Goal: Task Accomplishment & Management: Use online tool/utility

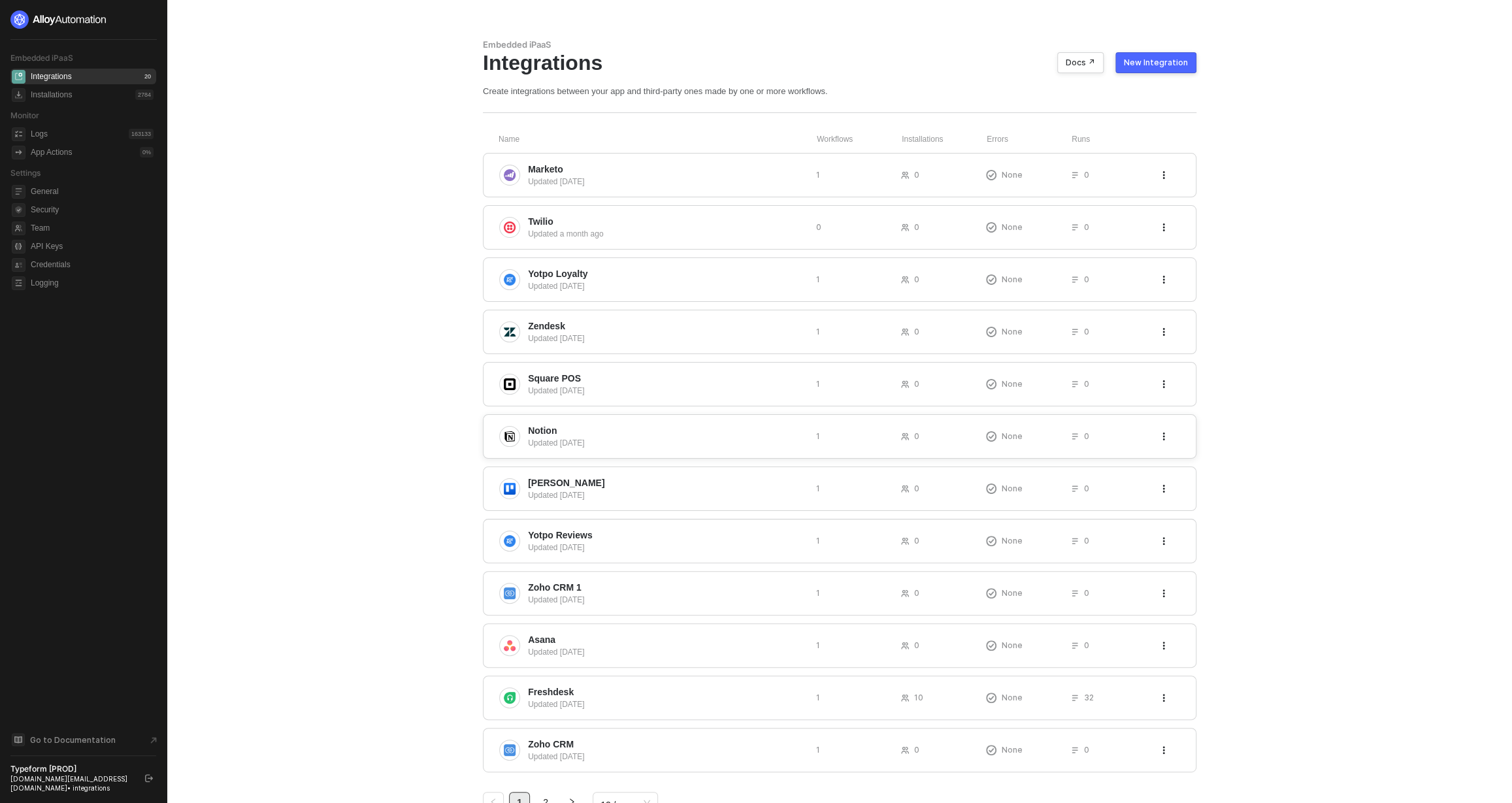
scroll to position [46, 0]
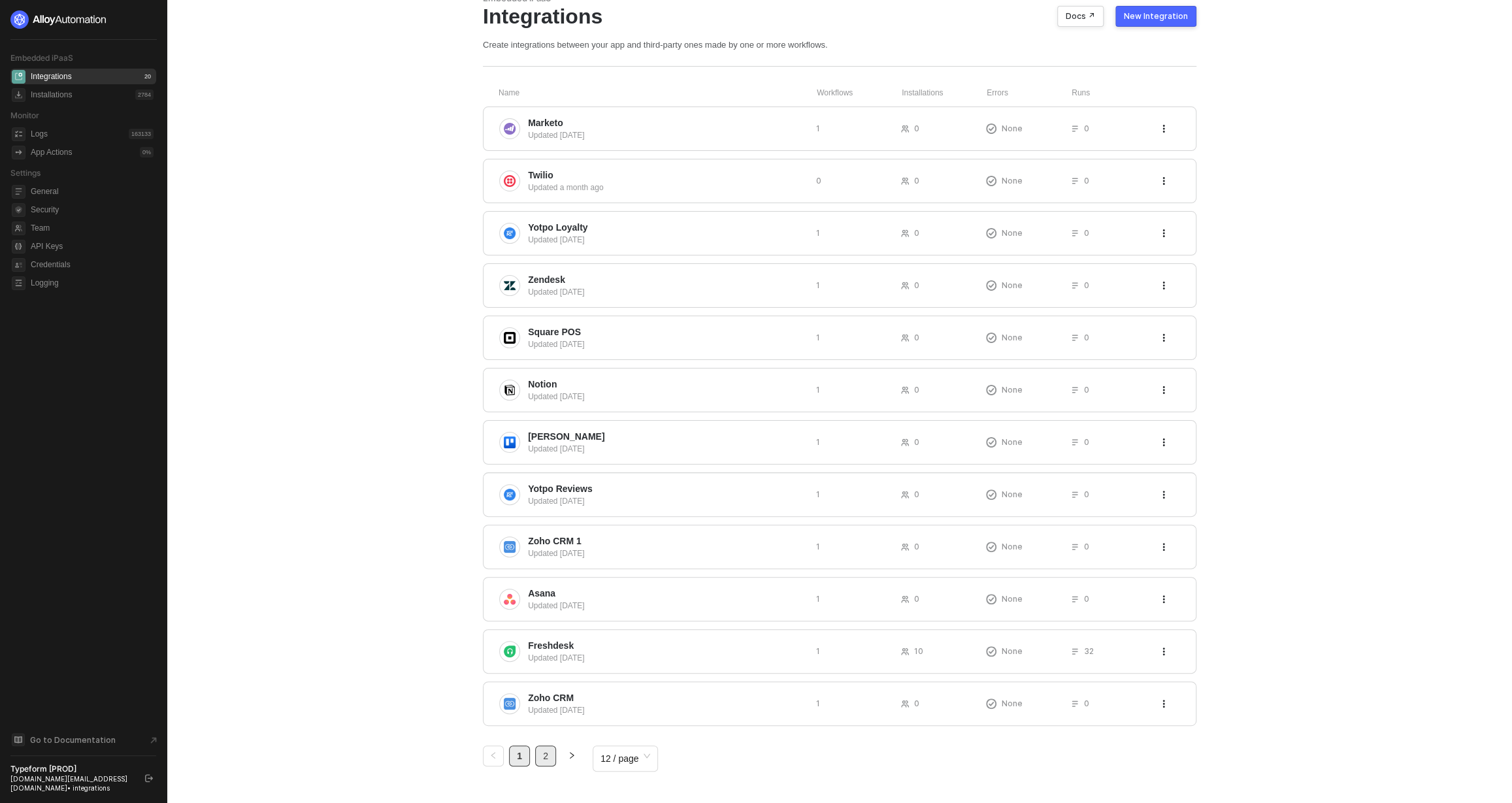
click at [545, 758] on link "2" at bounding box center [545, 755] width 20 height 20
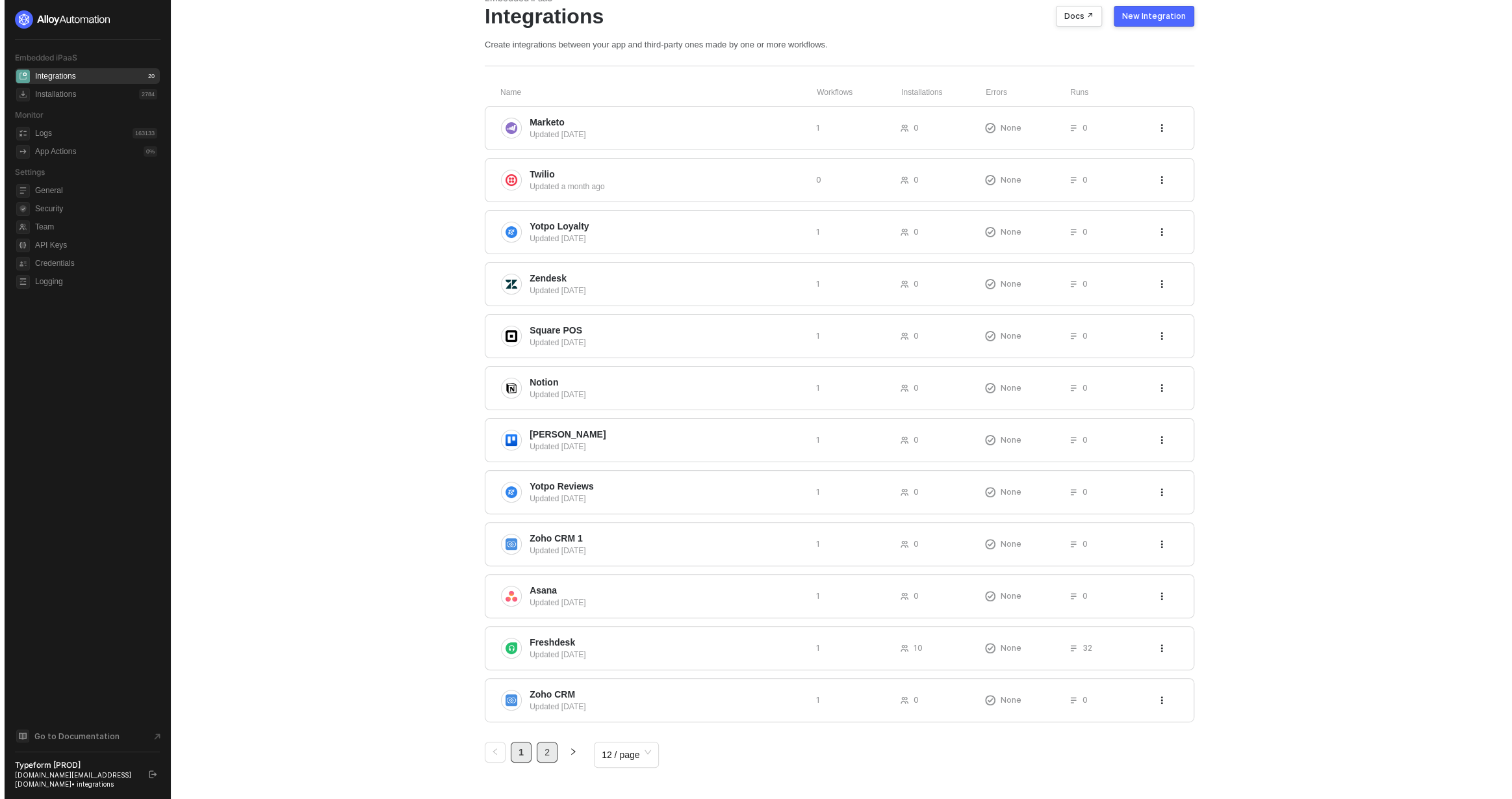
scroll to position [0, 0]
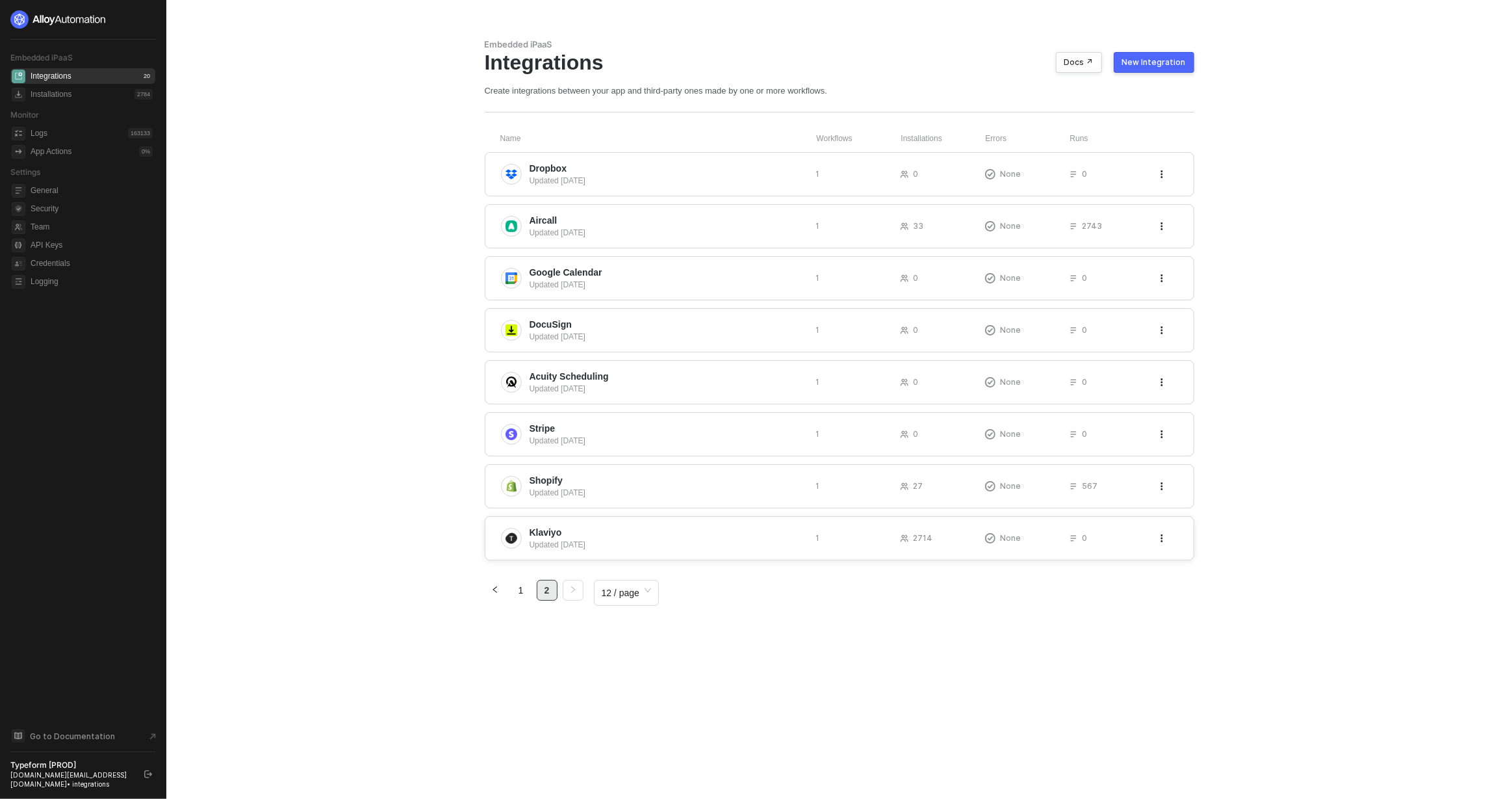
click at [585, 535] on span "Klaviyo" at bounding box center [667, 532] width 276 height 13
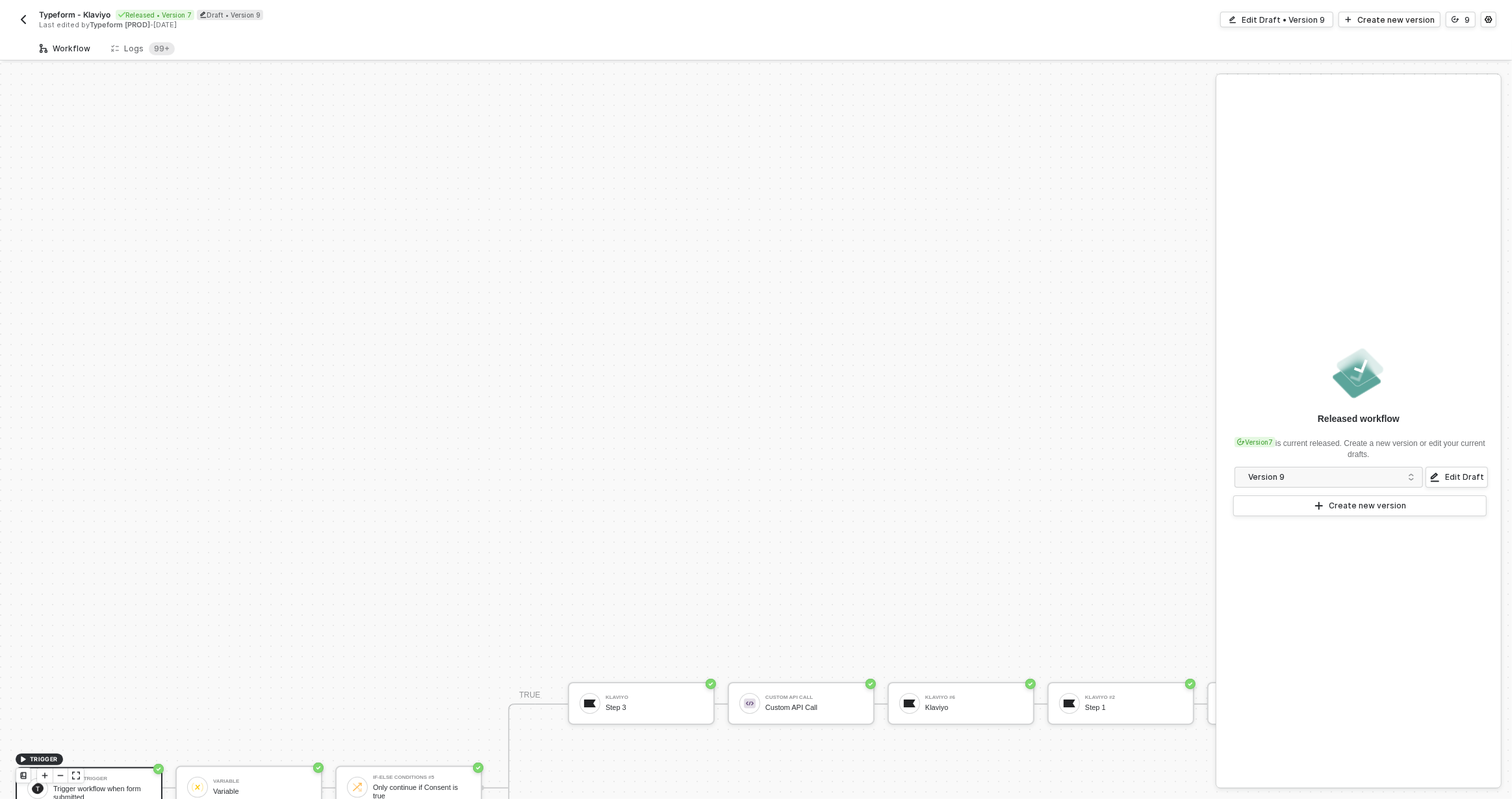
scroll to position [362, 0]
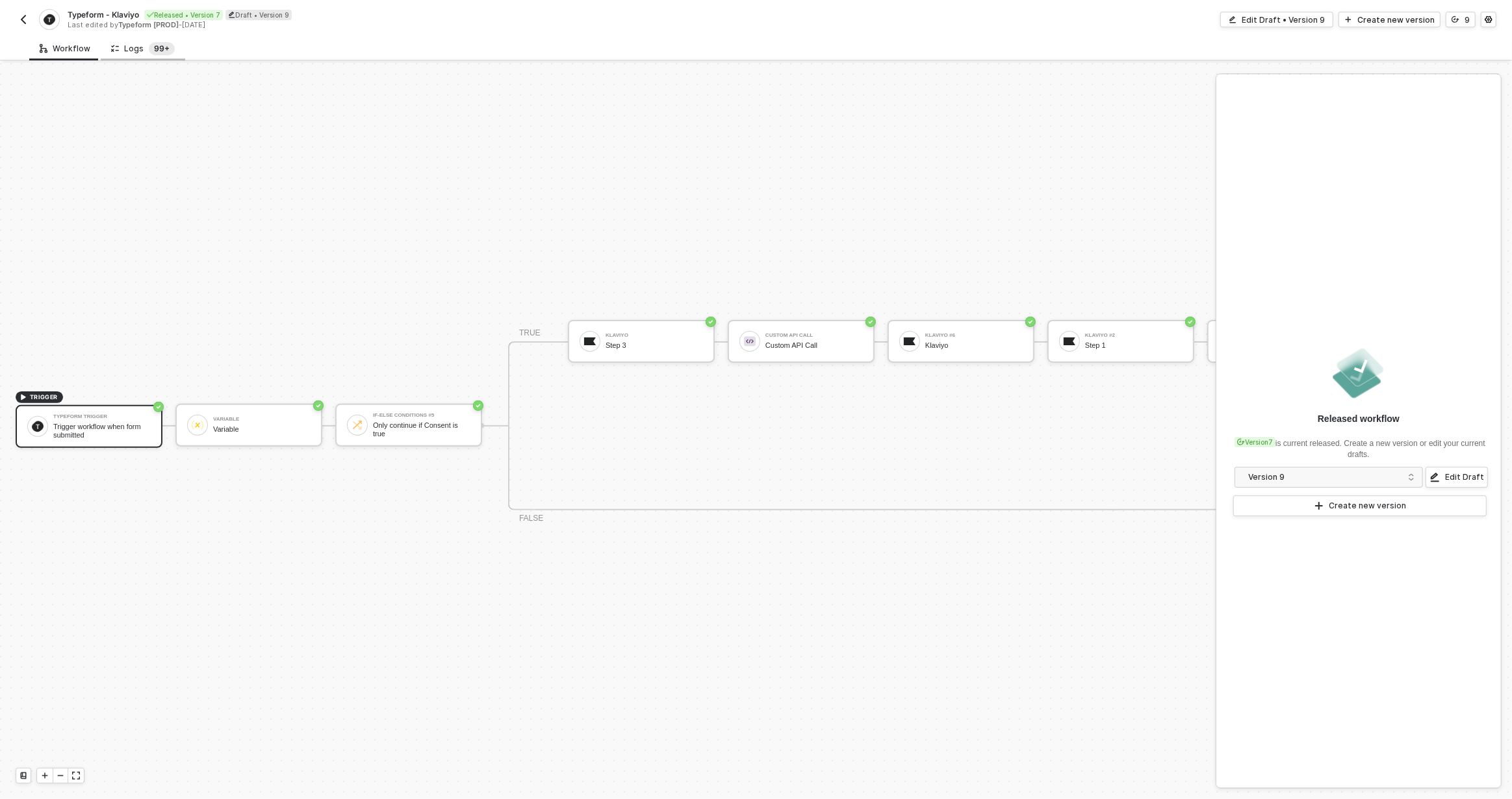
click at [153, 54] on sup "99+" at bounding box center [161, 48] width 26 height 13
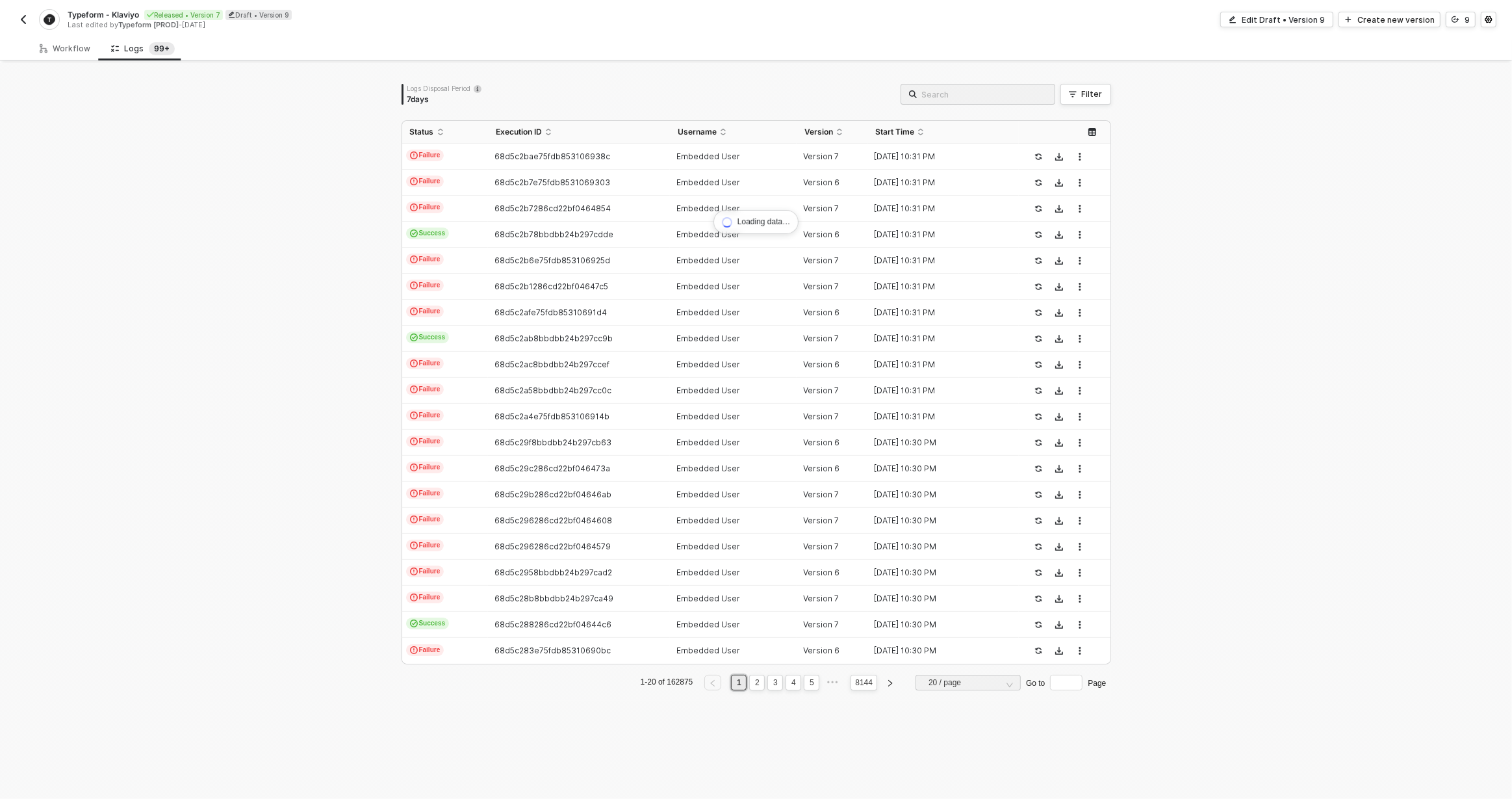
click at [1156, 189] on div "Loading data… Logs Disposal Period 7 days Filter Status Execution ID Username V…" at bounding box center [756, 431] width 1512 height 736
click at [1084, 93] on div "Filter" at bounding box center [1092, 93] width 21 height 10
click at [1148, 150] on span at bounding box center [1189, 154] width 99 height 20
click at [1181, 270] on div "User ID" at bounding box center [1162, 272] width 40 height 10
click at [1282, 162] on span at bounding box center [1302, 154] width 99 height 20
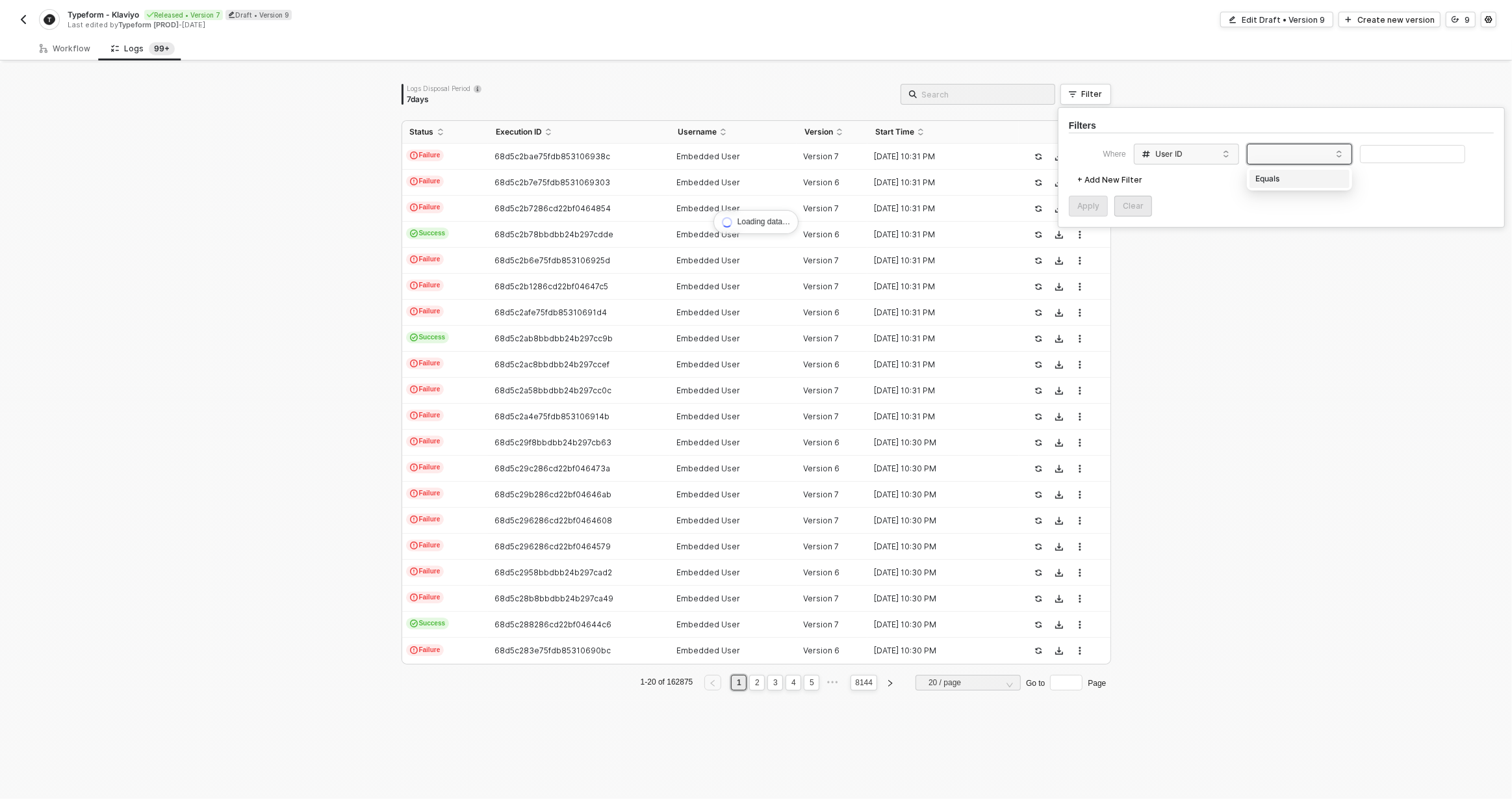
click at [1286, 179] on div "Equals" at bounding box center [1300, 179] width 93 height 21
click at [1402, 151] on input "text" at bounding box center [1412, 154] width 105 height 19
click at [1227, 196] on div "Apply Clear" at bounding box center [1281, 206] width 425 height 21
click at [1097, 201] on div "Apply" at bounding box center [1088, 206] width 22 height 10
click at [1034, 161] on button "button" at bounding box center [1039, 157] width 16 height 16
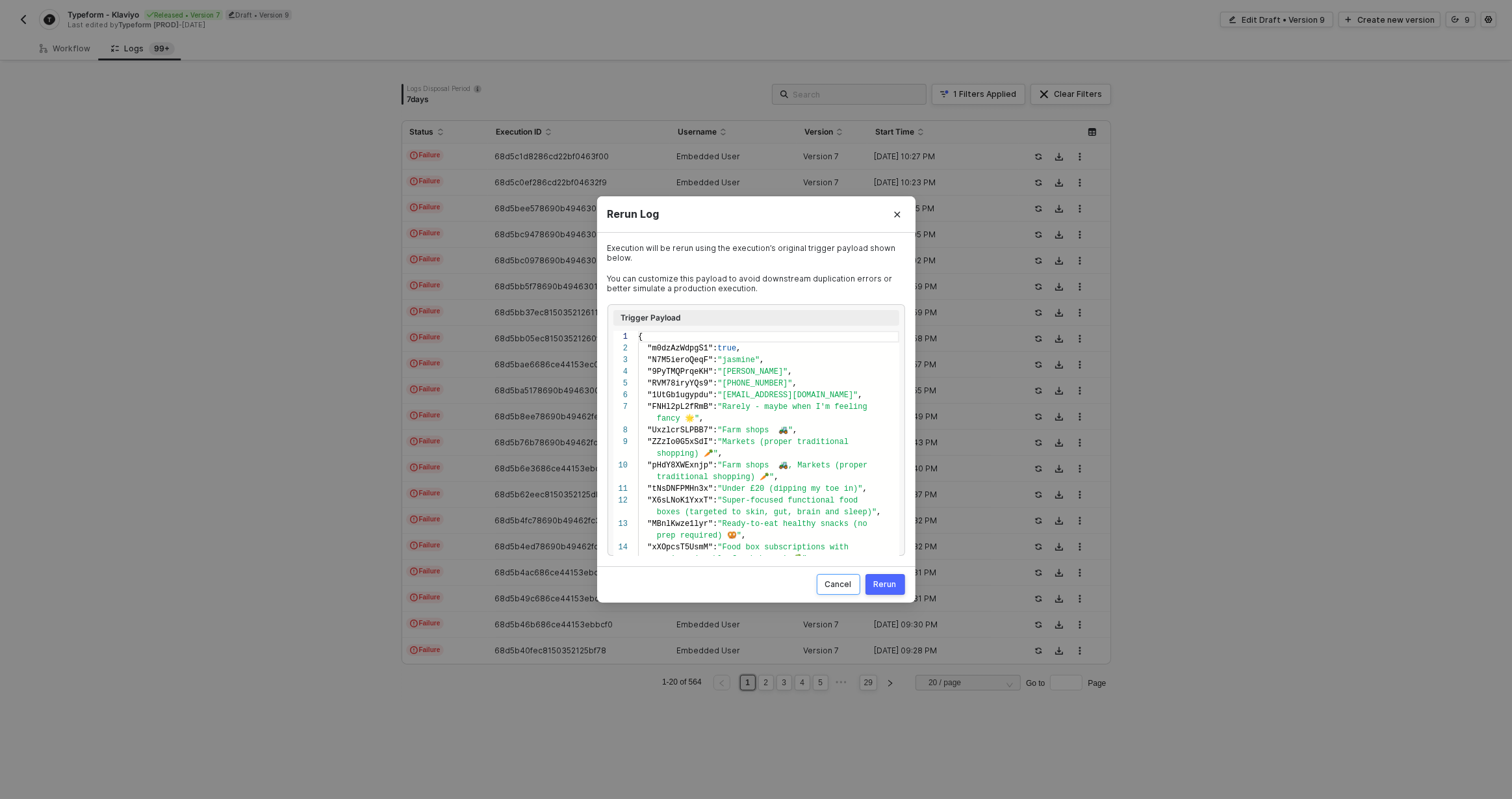
scroll to position [93, 0]
click at [883, 586] on div "Rerun" at bounding box center [885, 584] width 23 height 10
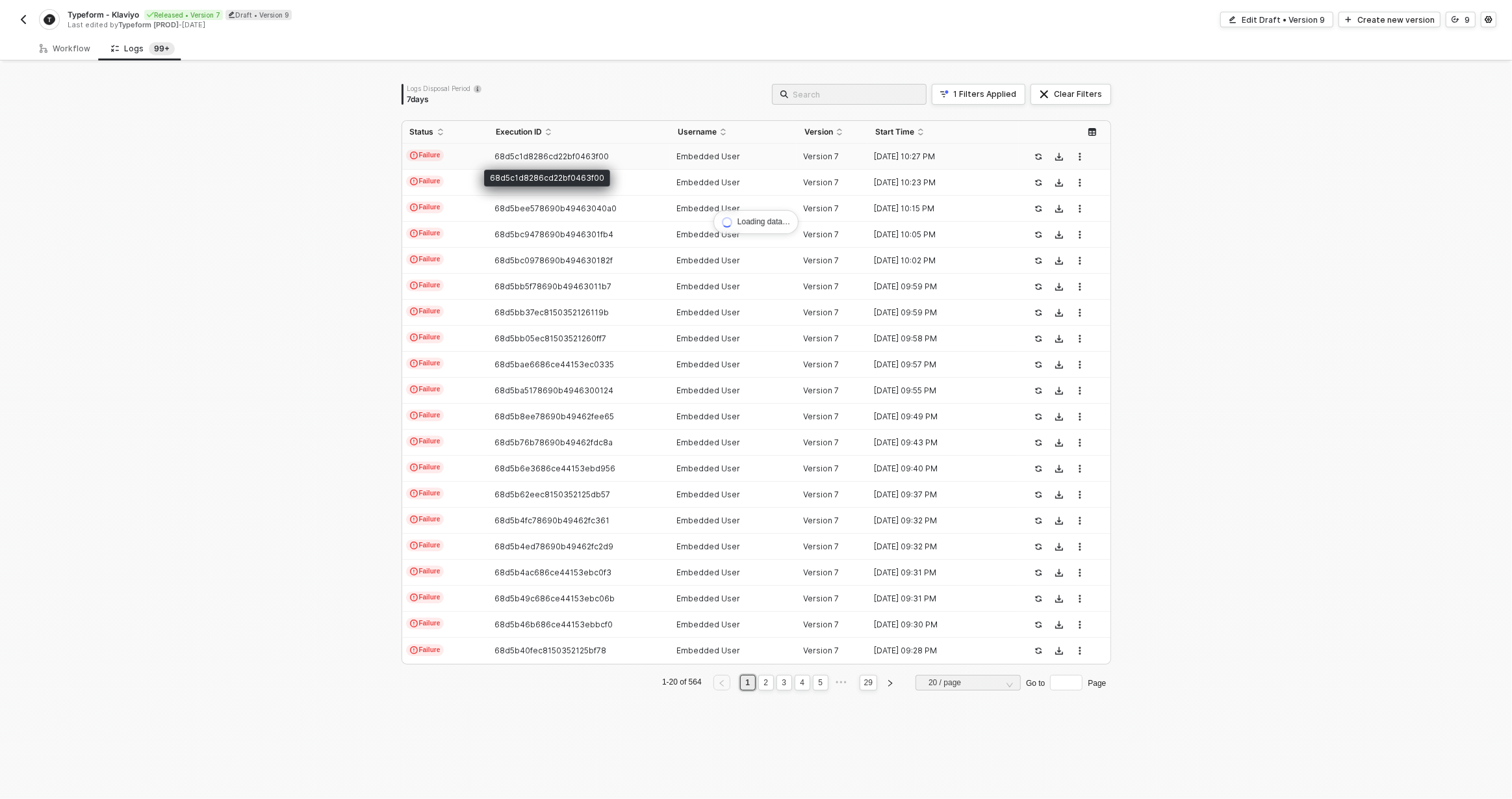
click at [557, 158] on span "68d5c1d8286cd22bf0463f00" at bounding box center [552, 156] width 114 height 10
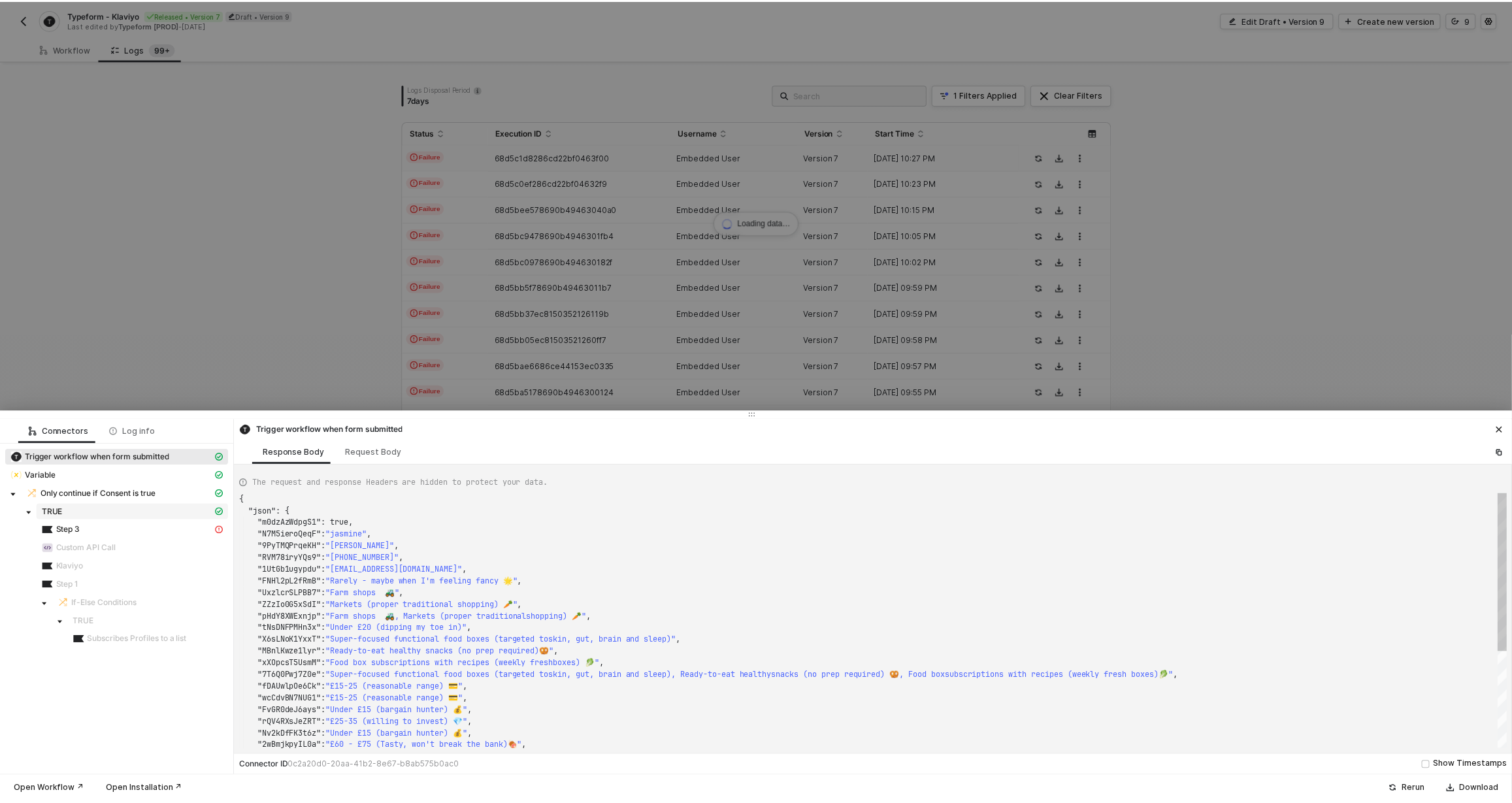
scroll to position [118, 0]
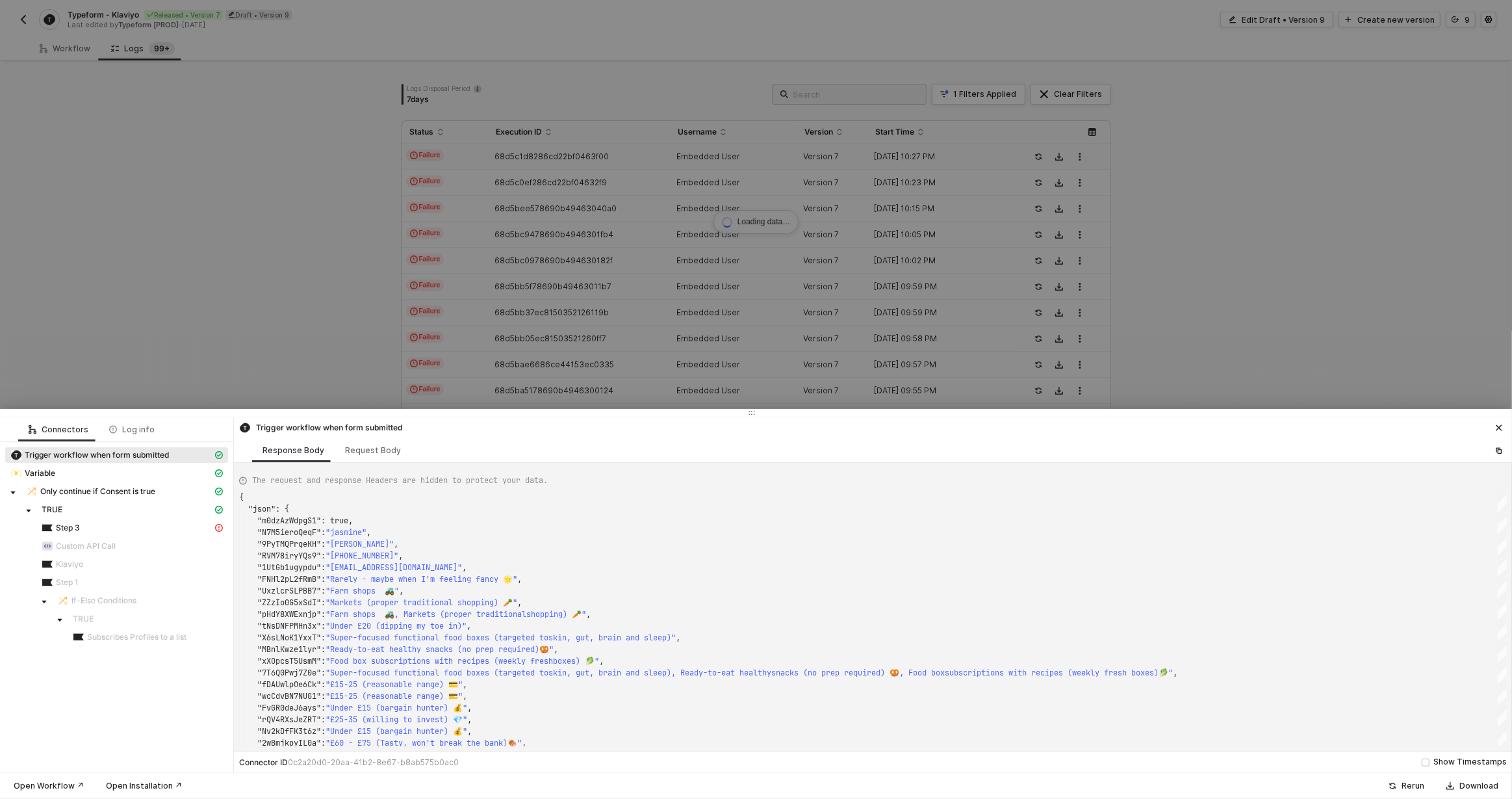
click at [545, 317] on div at bounding box center [756, 399] width 1512 height 799
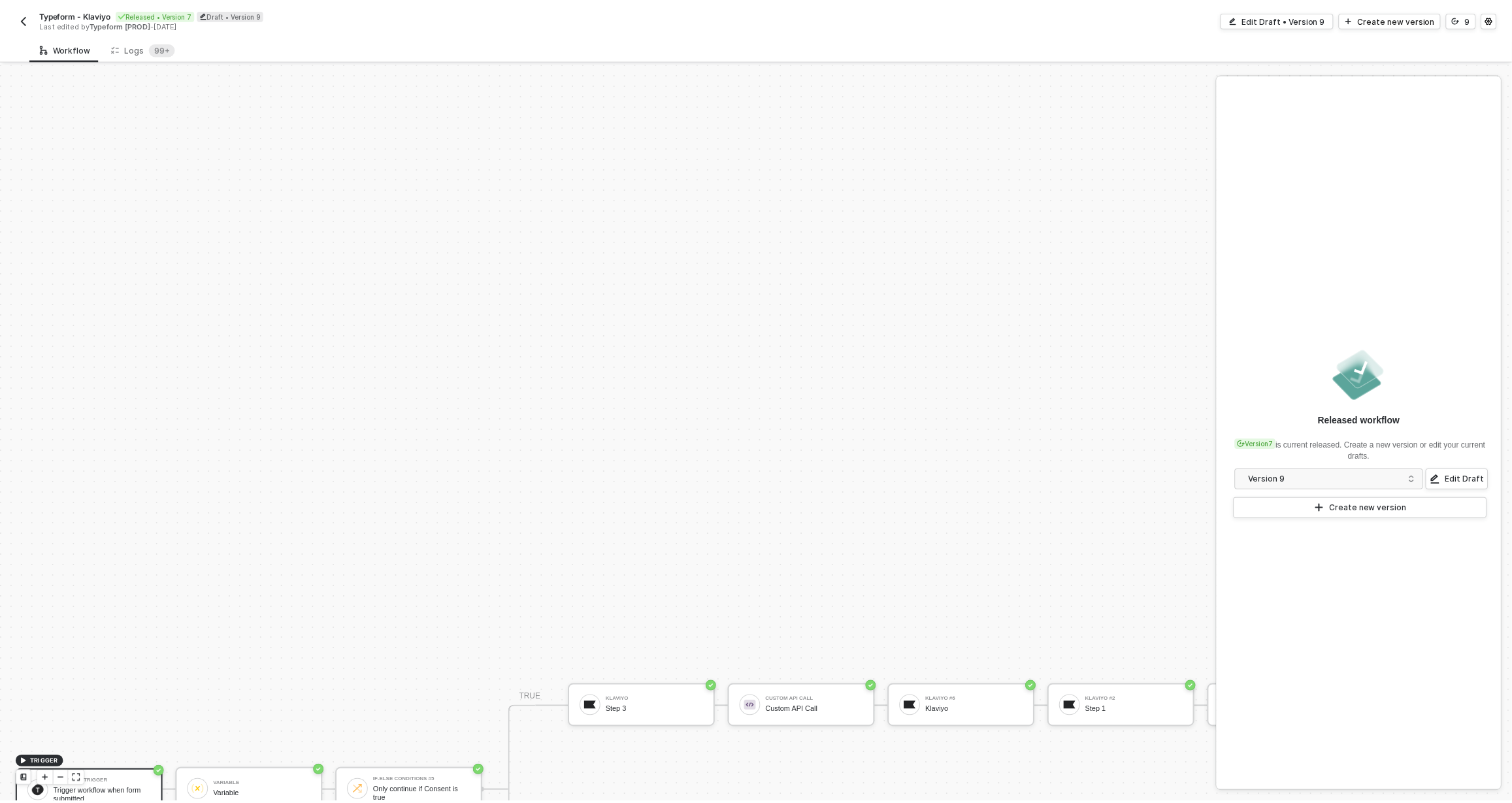
scroll to position [364, 0]
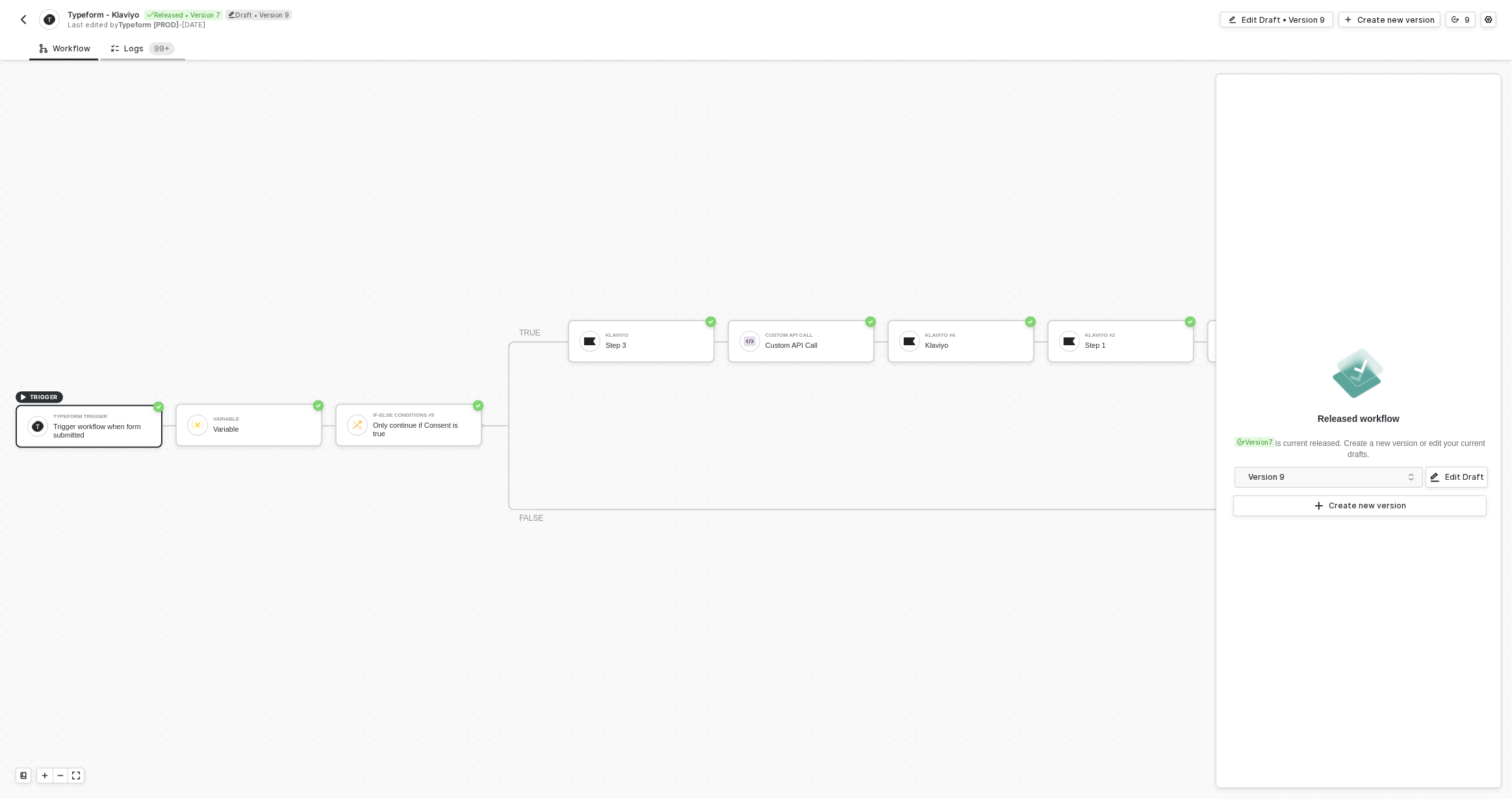
click at [139, 52] on div "Logs 99+" at bounding box center [142, 48] width 63 height 13
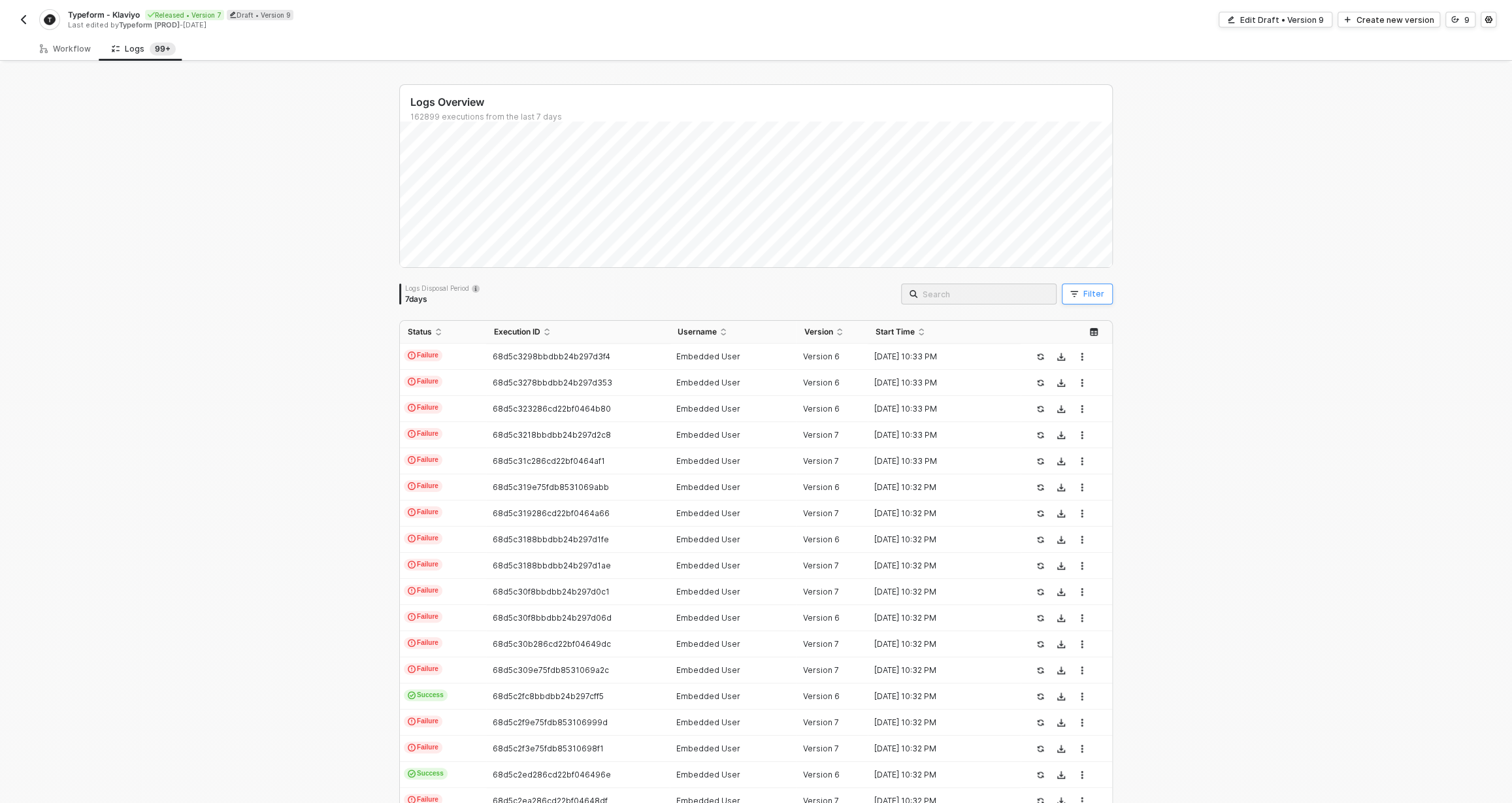
click at [1085, 297] on div "Filter" at bounding box center [1093, 294] width 21 height 10
click at [1185, 359] on span at bounding box center [1191, 354] width 99 height 20
click at [1174, 475] on div "User ID" at bounding box center [1163, 474] width 41 height 10
click at [1268, 357] on span at bounding box center [1304, 354] width 99 height 20
click at [1283, 374] on div "Equals" at bounding box center [1302, 379] width 94 height 21
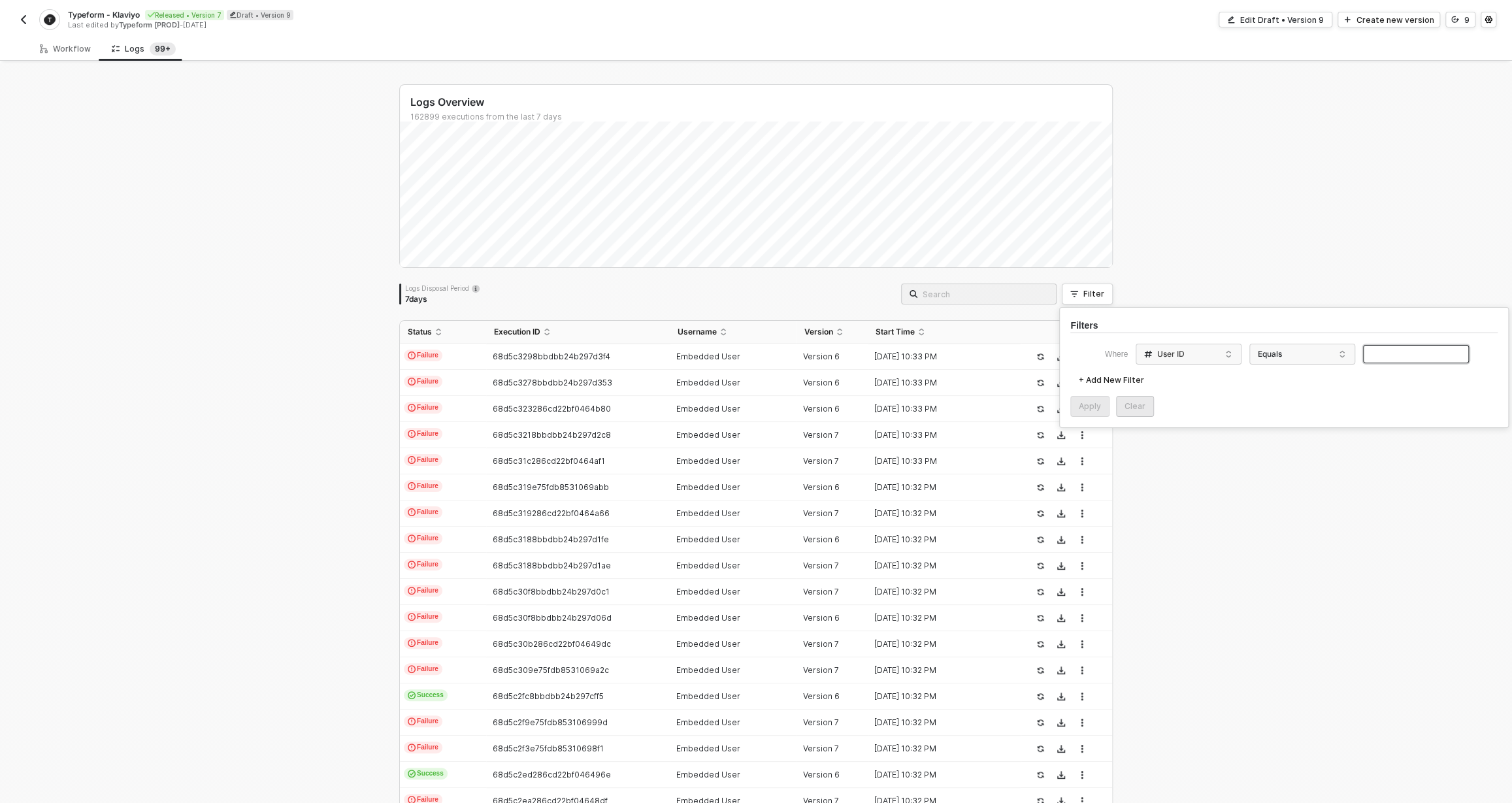
click at [1368, 358] on input "text" at bounding box center [1415, 354] width 106 height 19
click at [1255, 390] on div "+ Add New Filter" at bounding box center [1284, 380] width 427 height 21
click at [1094, 405] on div "Apply" at bounding box center [1089, 406] width 22 height 10
click at [808, 24] on span "Refresh" at bounding box center [805, 21] width 29 height 10
click at [809, 19] on span "Refresh" at bounding box center [805, 21] width 29 height 10
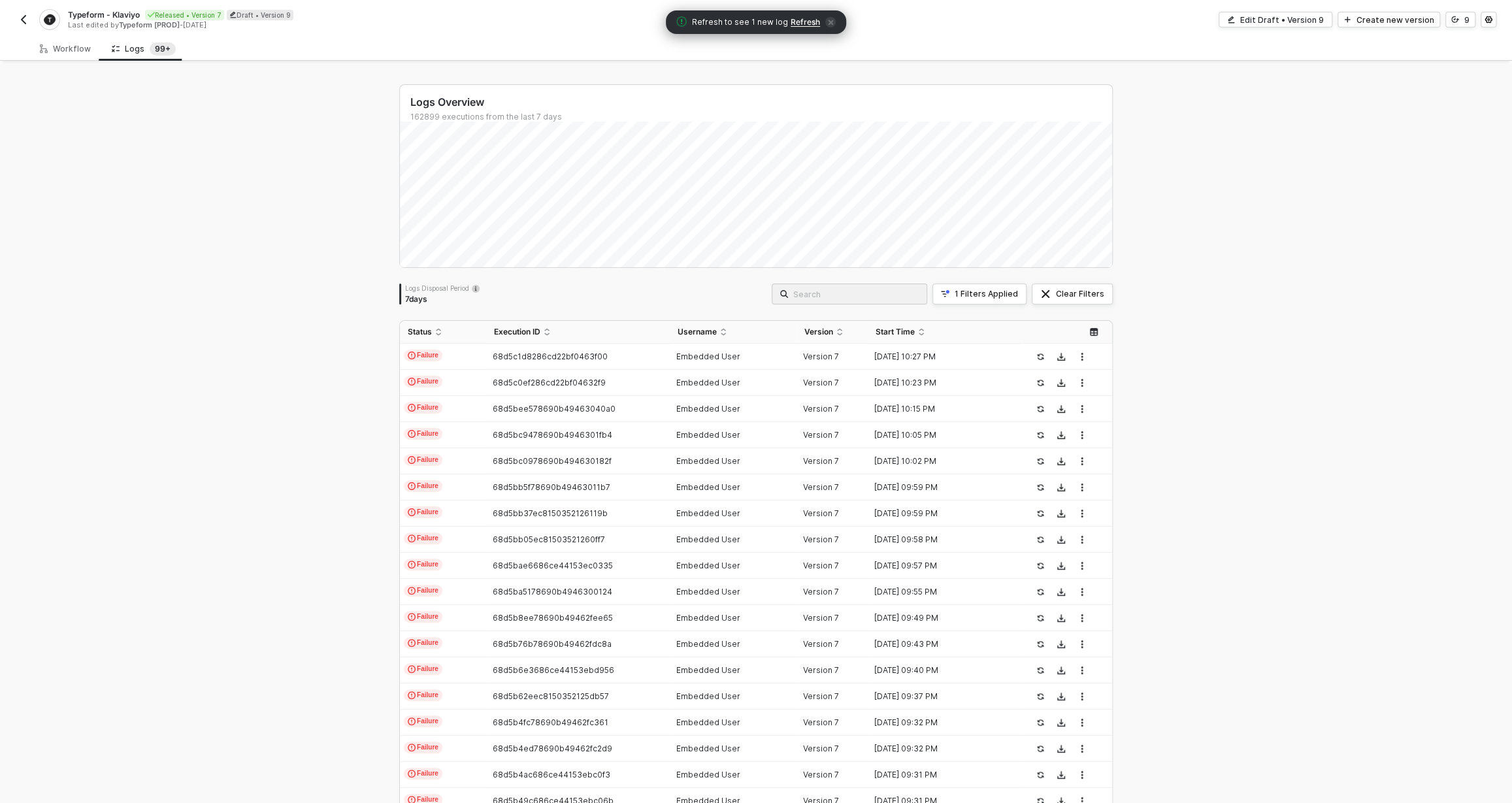
click at [809, 19] on span "Refresh" at bounding box center [805, 21] width 29 height 10
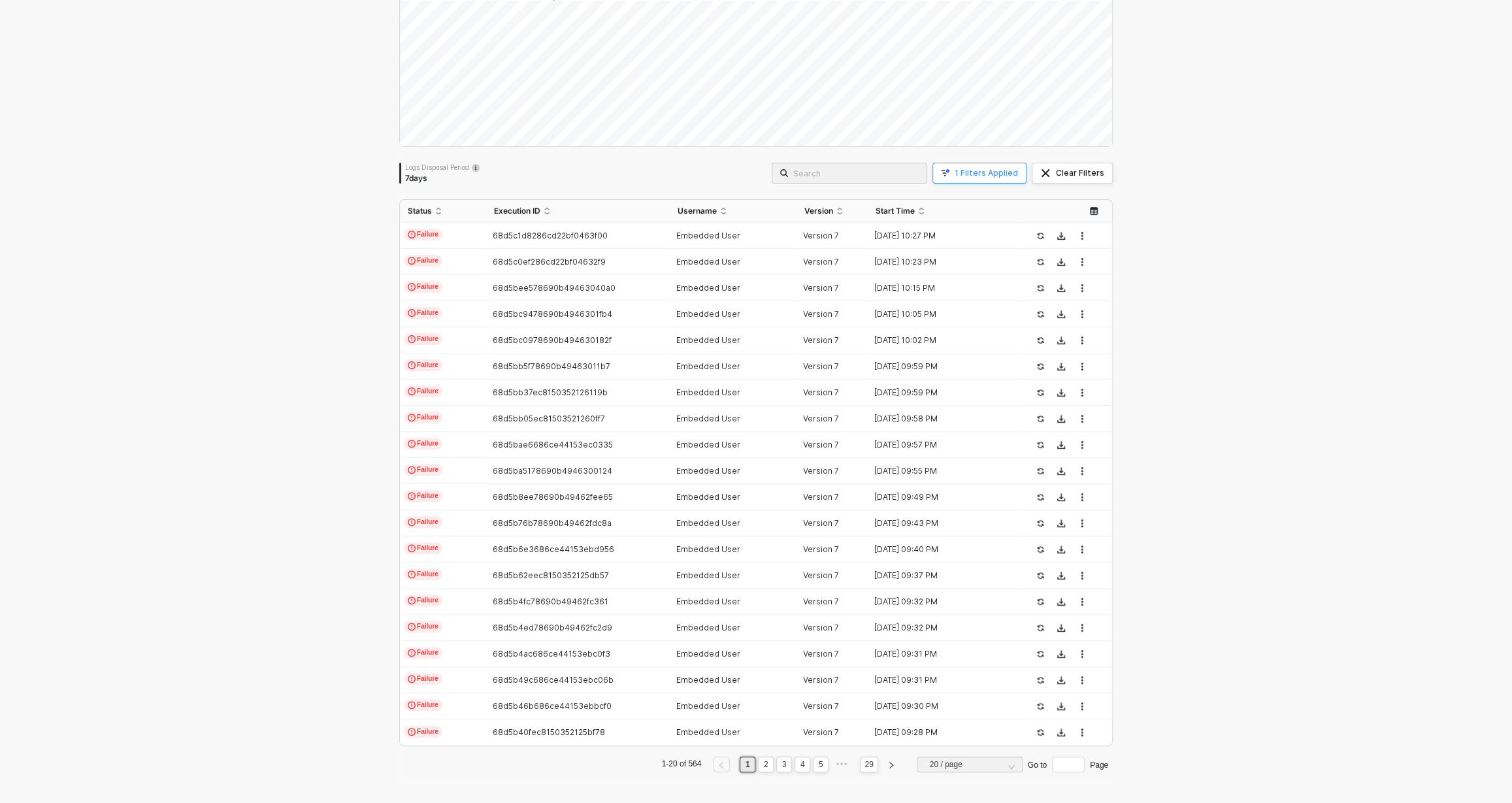
click at [1008, 175] on div "1 Filters Applied" at bounding box center [986, 173] width 64 height 10
click at [1049, 240] on div "User ID" at bounding box center [1061, 233] width 88 height 21
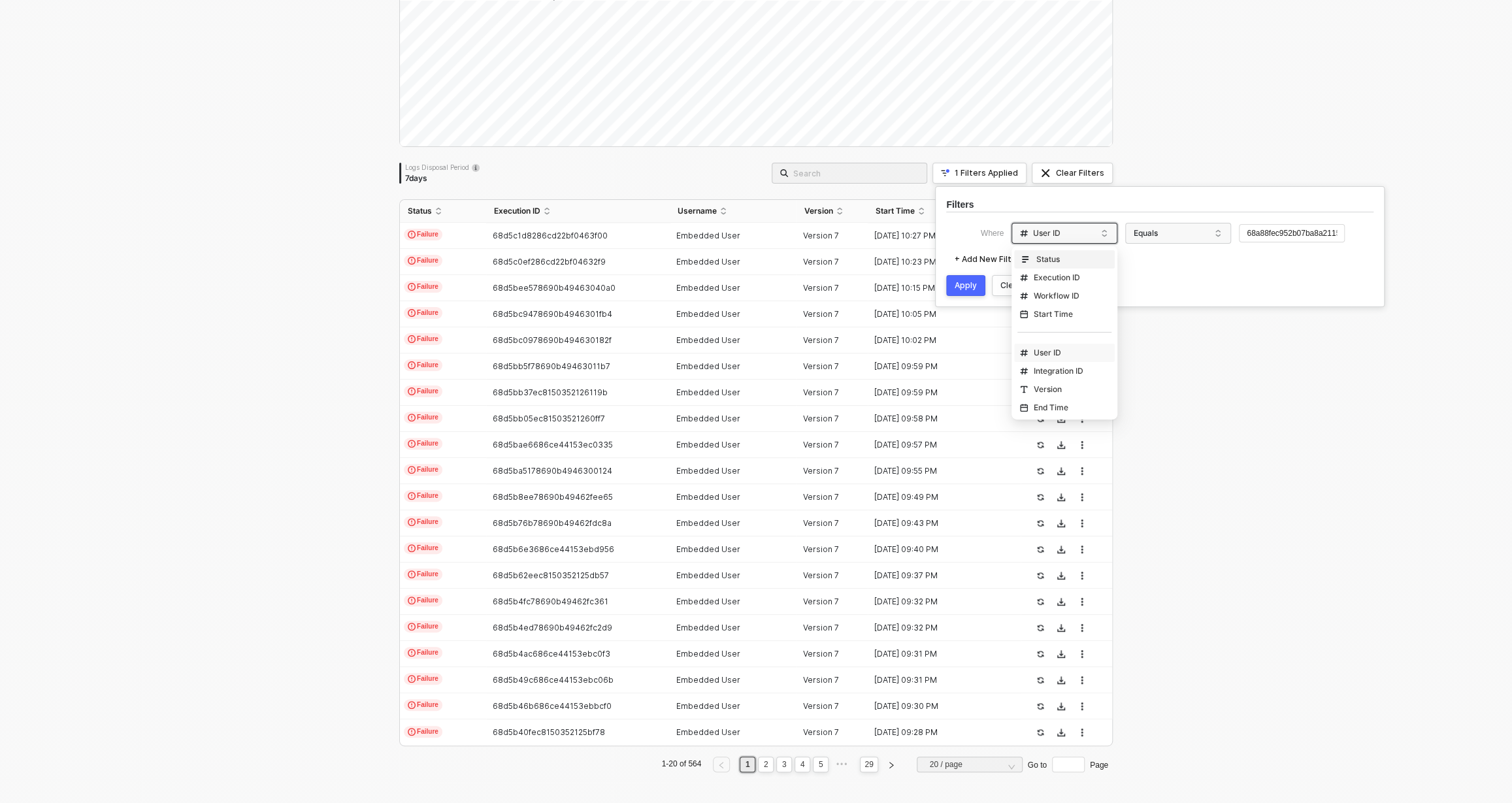
click at [1154, 251] on div "+ Add New Filter" at bounding box center [1159, 259] width 427 height 21
click at [1159, 238] on div "Equals" at bounding box center [1175, 233] width 88 height 21
click at [1063, 270] on div "Where User ID message data.executionId Status Execution ID Workflow ID Start Ti…" at bounding box center [1159, 259] width 427 height 73
click at [1054, 233] on div "User ID" at bounding box center [1039, 232] width 41 height 10
click at [1144, 277] on div "Apply Clear" at bounding box center [1159, 286] width 427 height 21
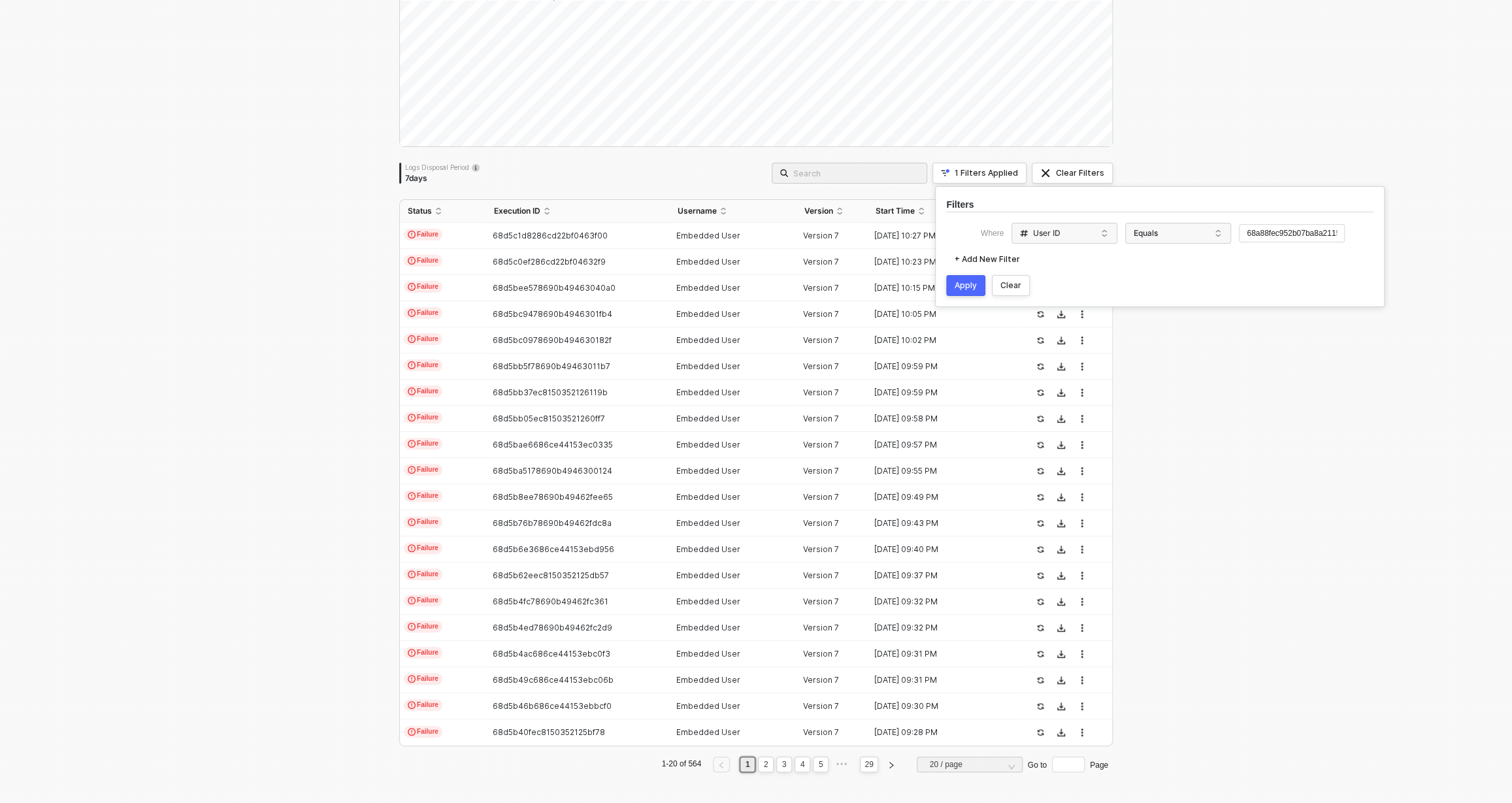
click at [170, 296] on div "Logs Overview 162899 executions from the last 7 days Sun 21 Success 16123 Failu…" at bounding box center [756, 373] width 1512 height 861
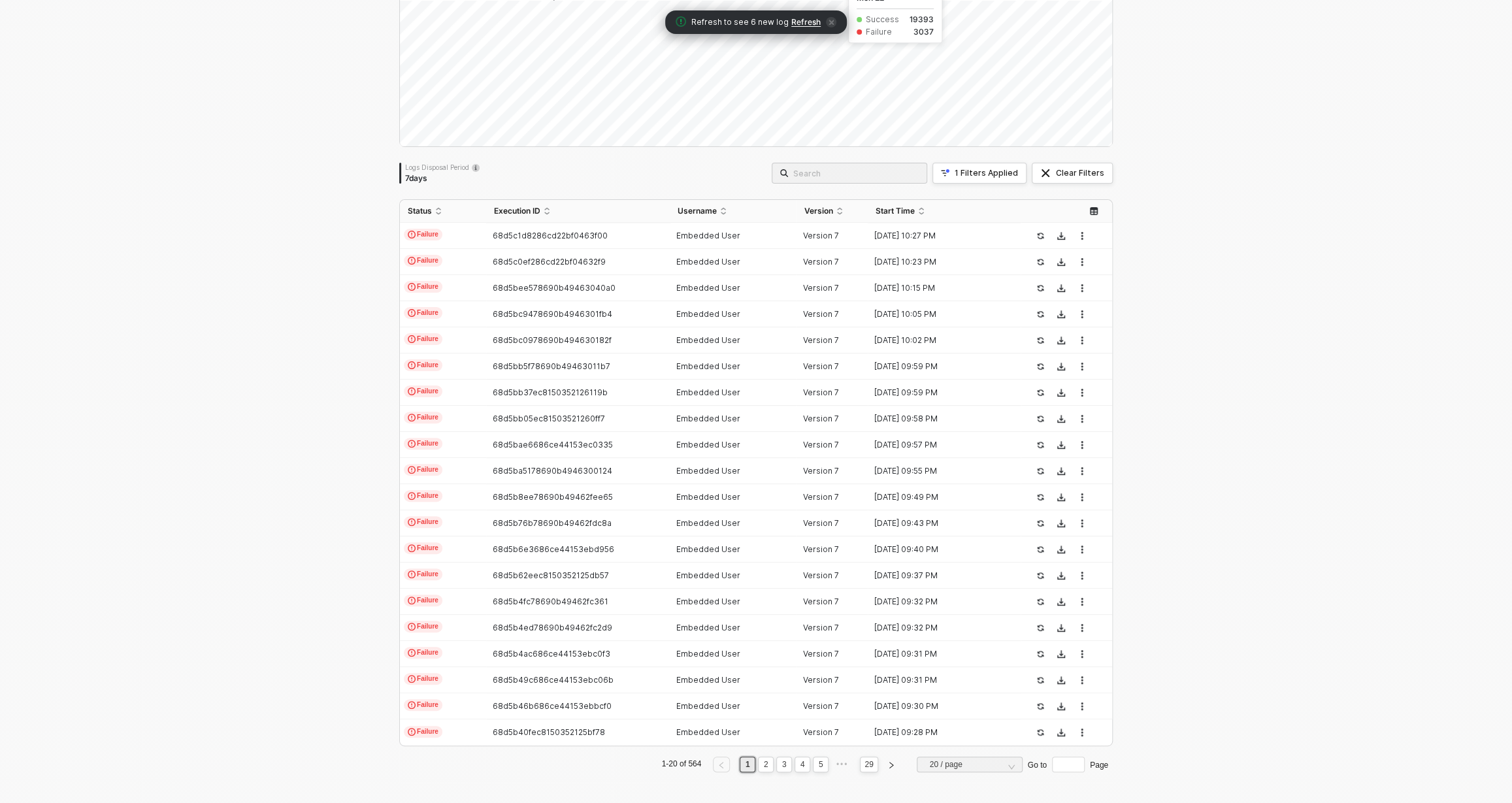
click at [804, 19] on span "Refresh" at bounding box center [805, 21] width 29 height 10
click at [1004, 173] on div "1 Filters Applied" at bounding box center [986, 173] width 64 height 10
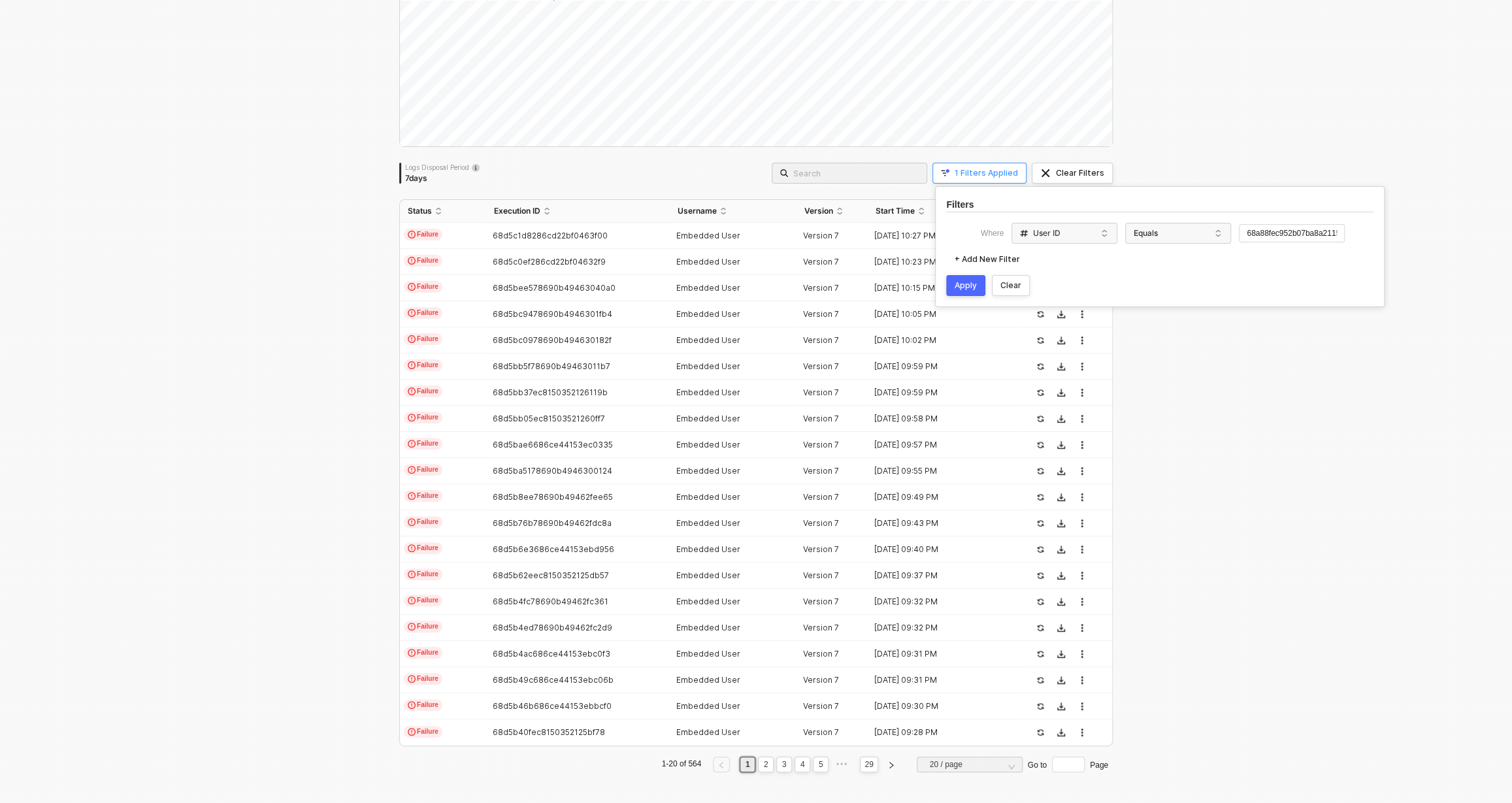
click at [1004, 173] on div "1 Filters Applied" at bounding box center [986, 173] width 64 height 10
click at [568, 236] on span "68d5c1d8286cd22bf0463f00" at bounding box center [550, 236] width 115 height 10
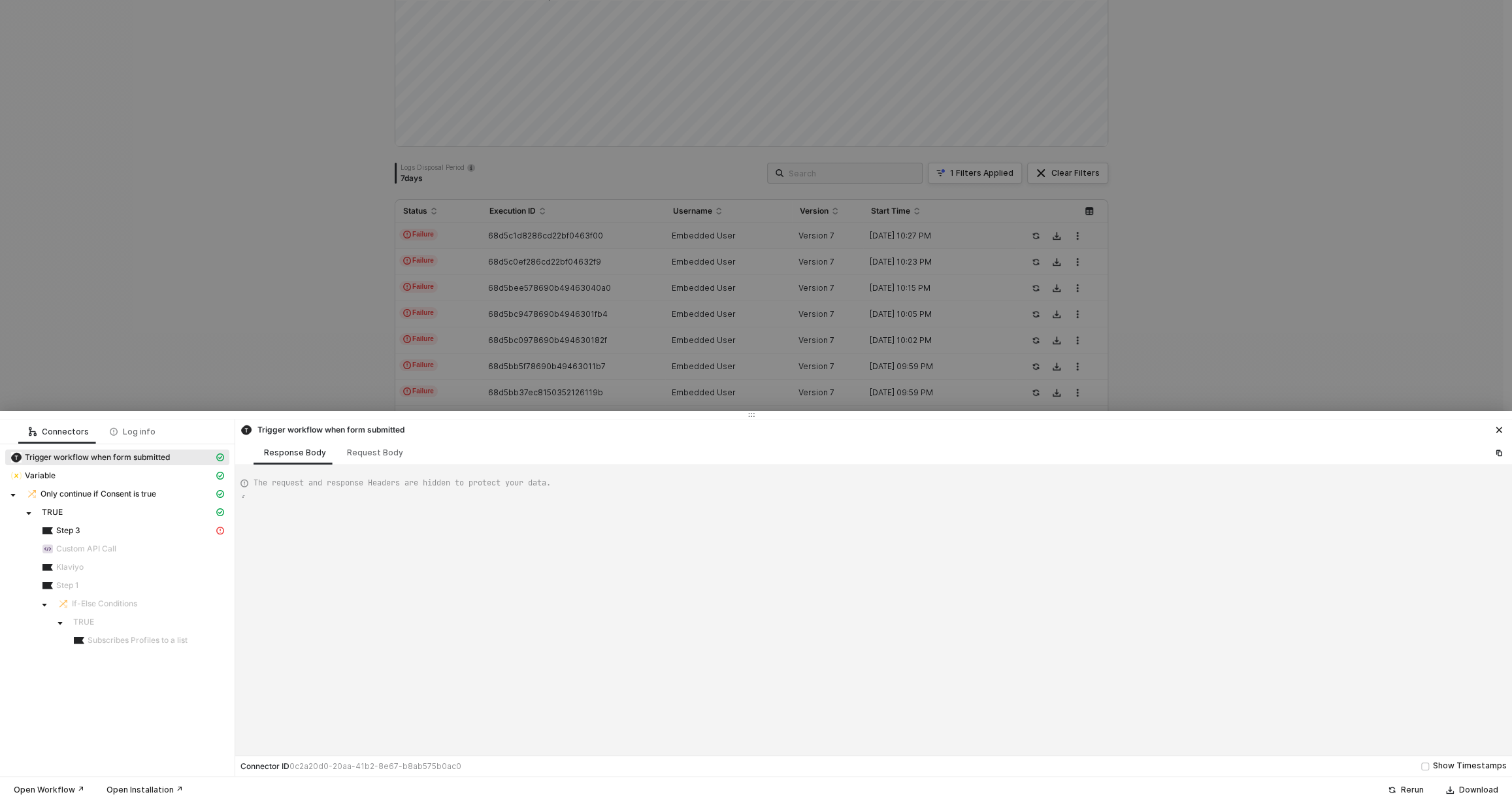
type textarea "{ "json": { "m0dzAzWdpgS1": true, "N7M5ieroQeqF": "jasmine", "9PyTMQPrqeKH": "w…"
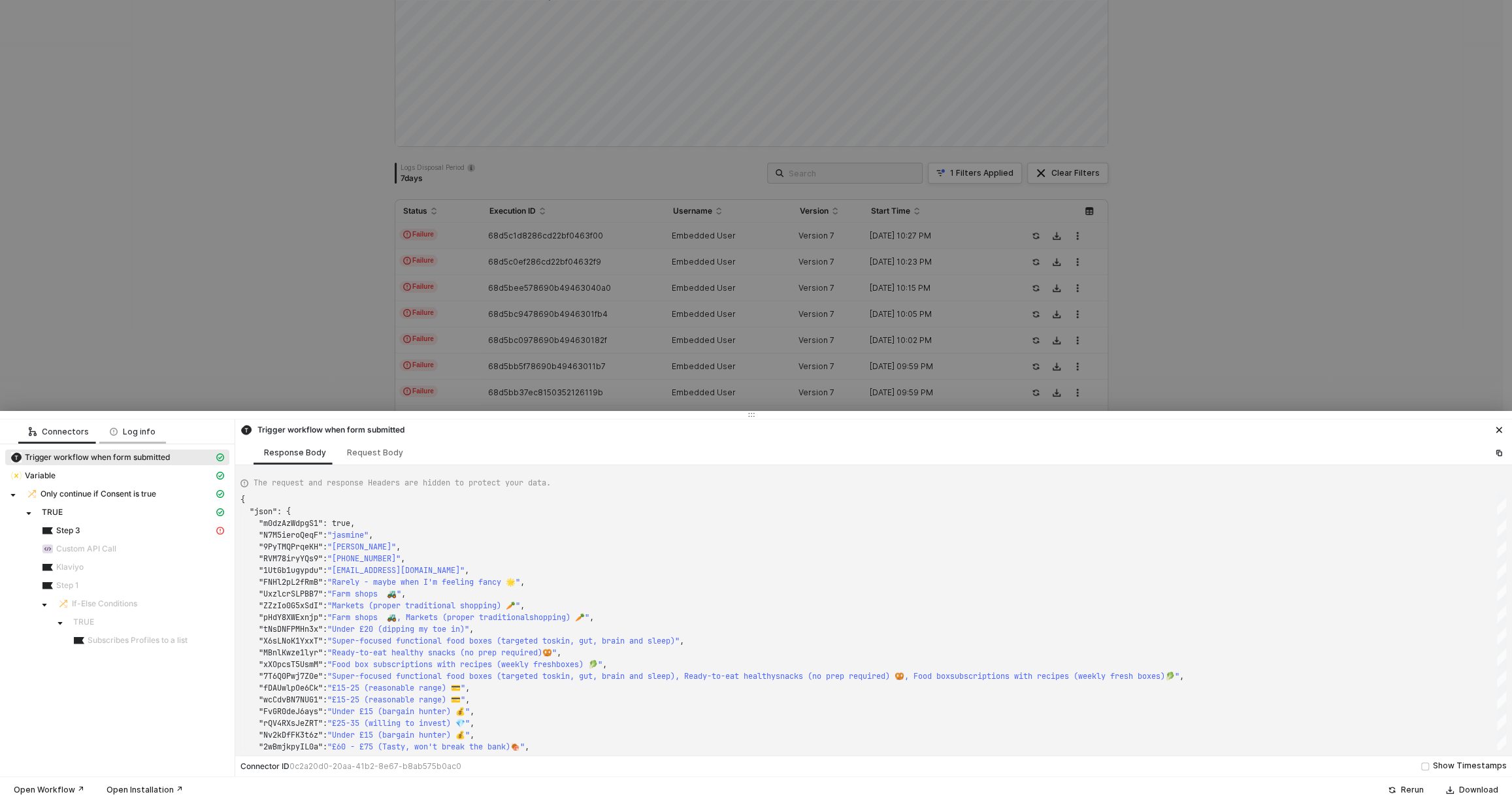
click at [123, 424] on div "Log info" at bounding box center [133, 431] width 67 height 24
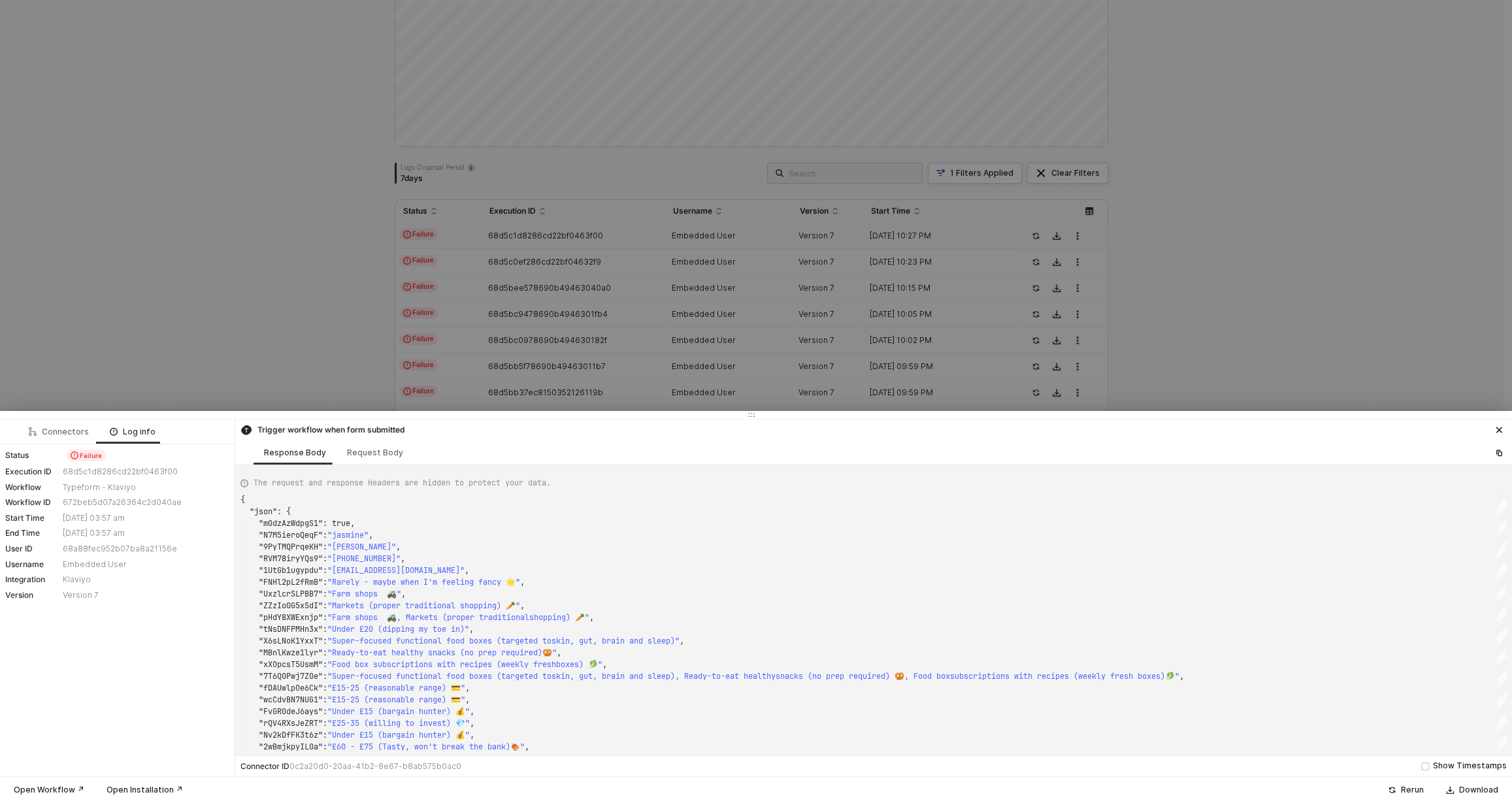
click at [96, 473] on div "68d5c1d8286cd22bf0463f00" at bounding box center [144, 471] width 163 height 10
copy div "68d5c1d8286cd22bf0463f00"
click at [1084, 257] on div at bounding box center [756, 401] width 1512 height 803
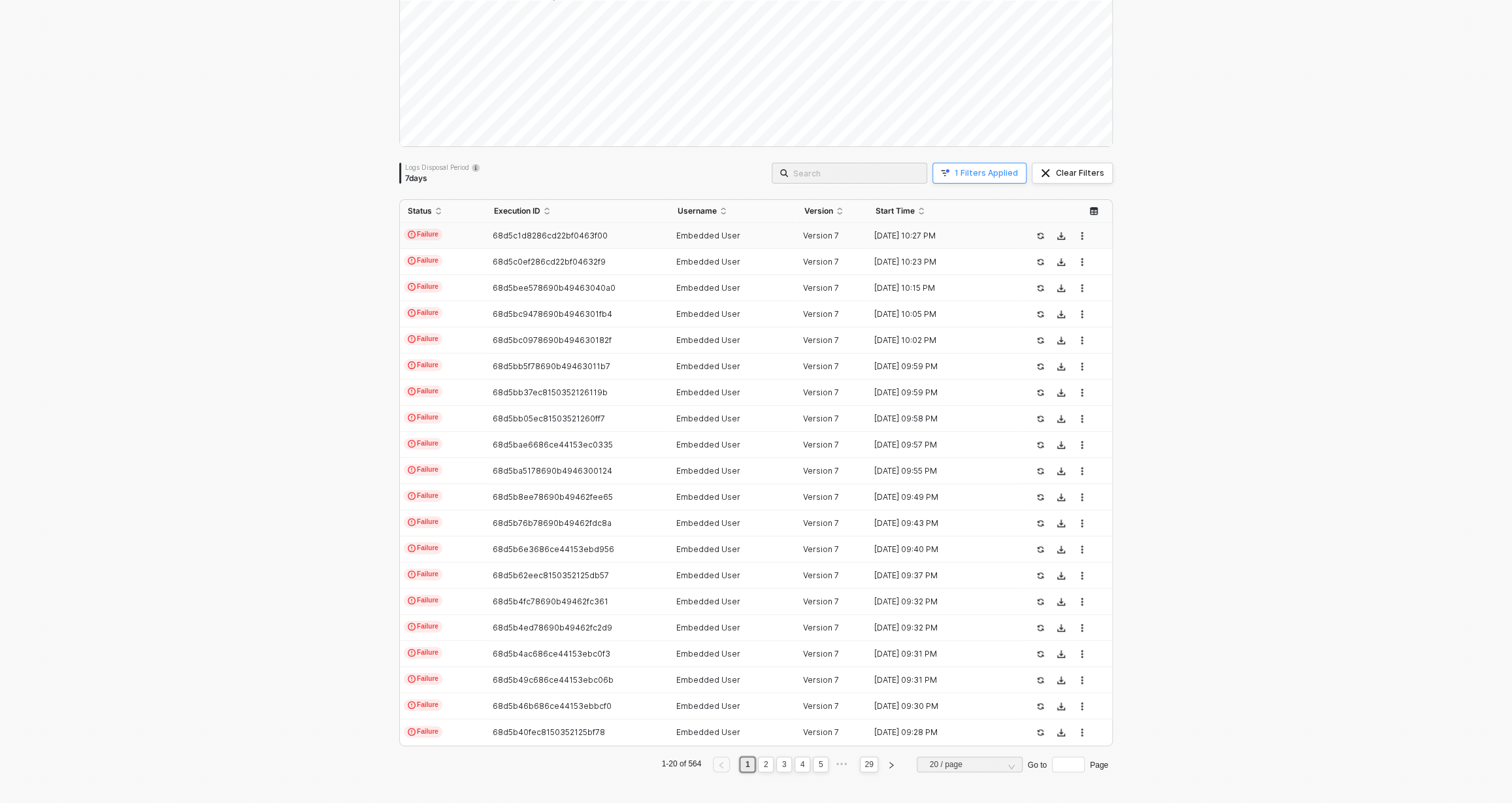
click at [1015, 170] on div "1 Filters Applied" at bounding box center [986, 173] width 64 height 10
click at [1262, 230] on input "68a88fec952b07ba8a21156e" at bounding box center [1291, 234] width 106 height 19
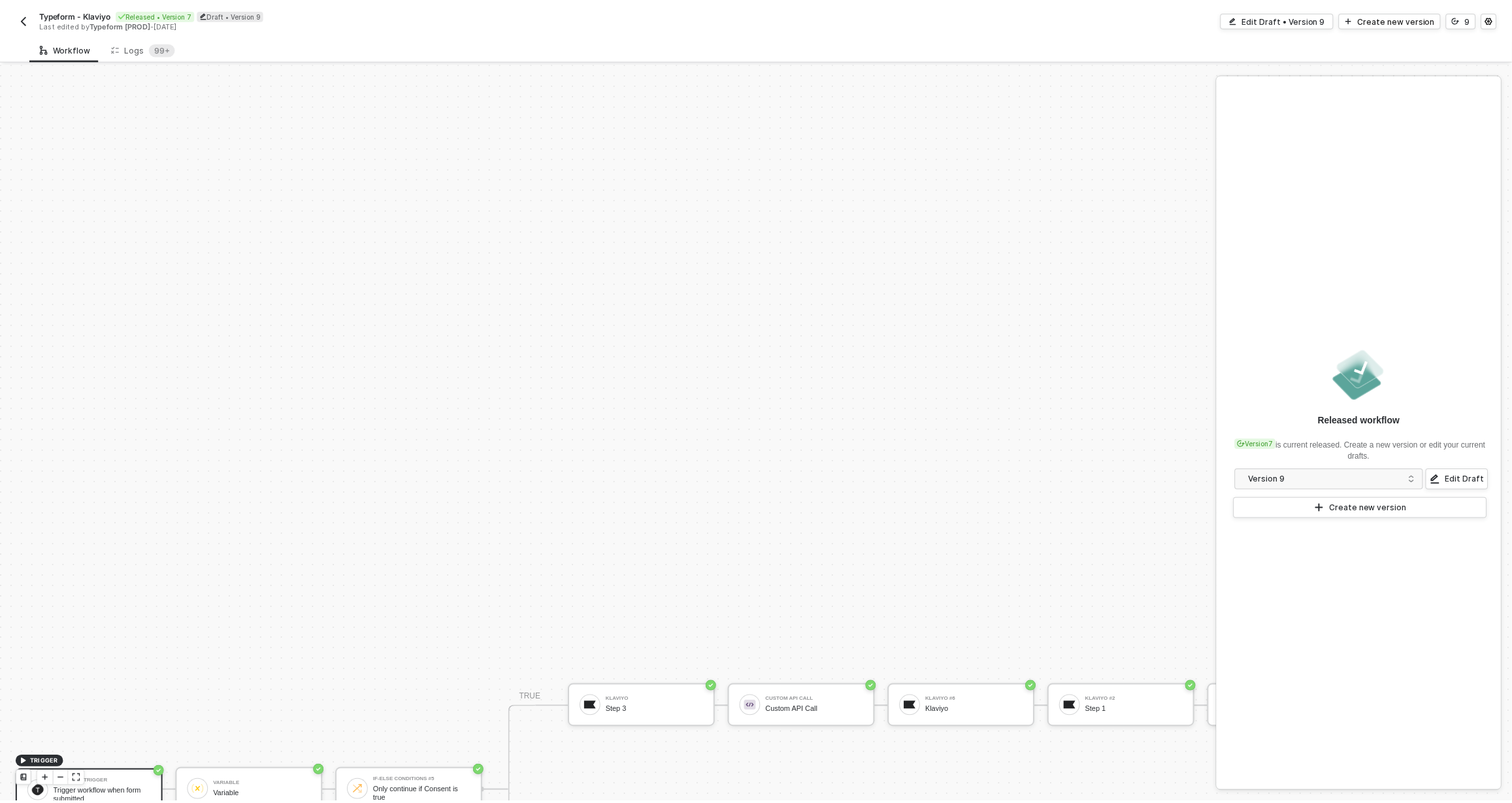
scroll to position [364, 0]
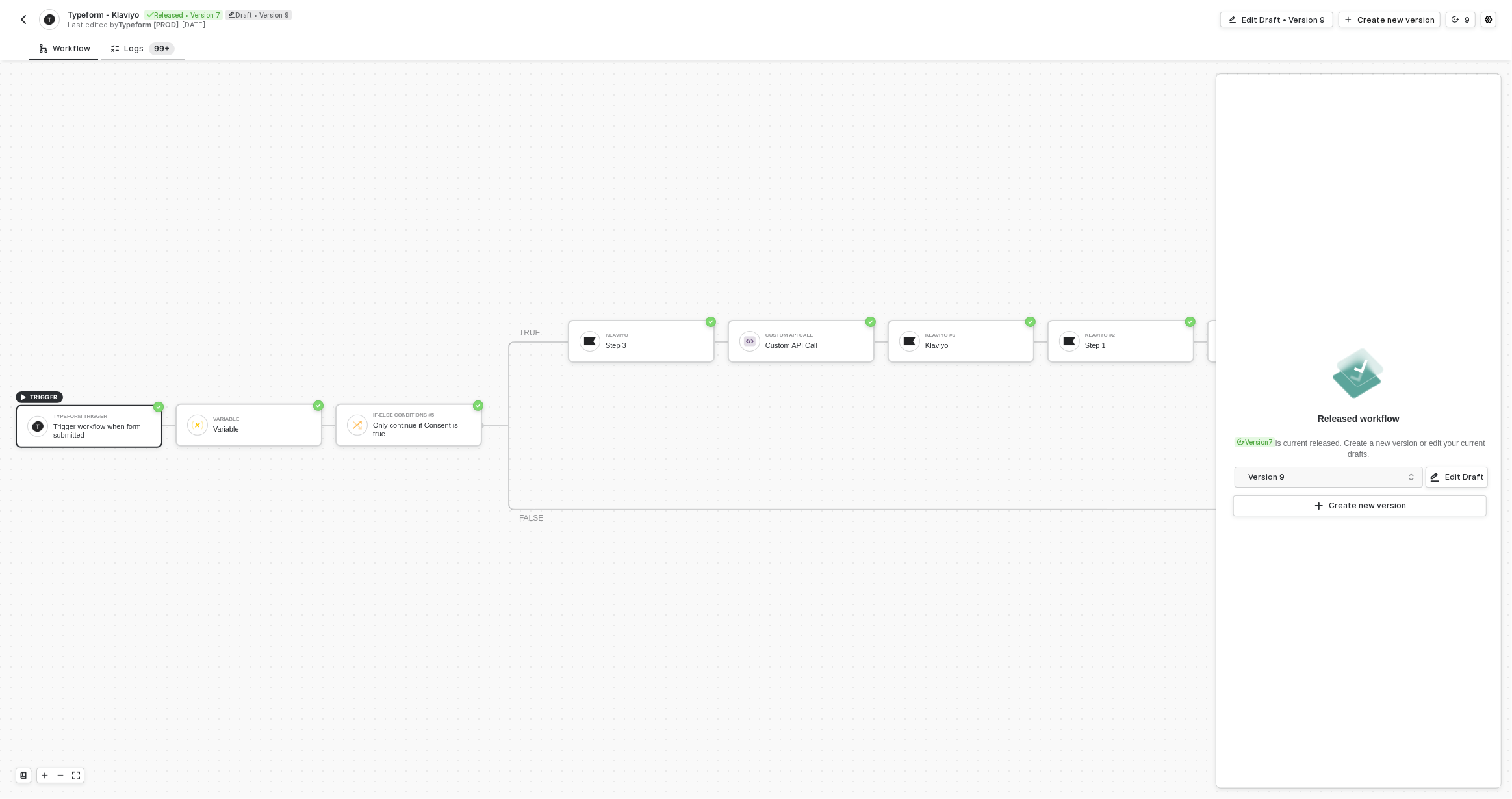
click at [159, 48] on sup "99+" at bounding box center [161, 48] width 26 height 13
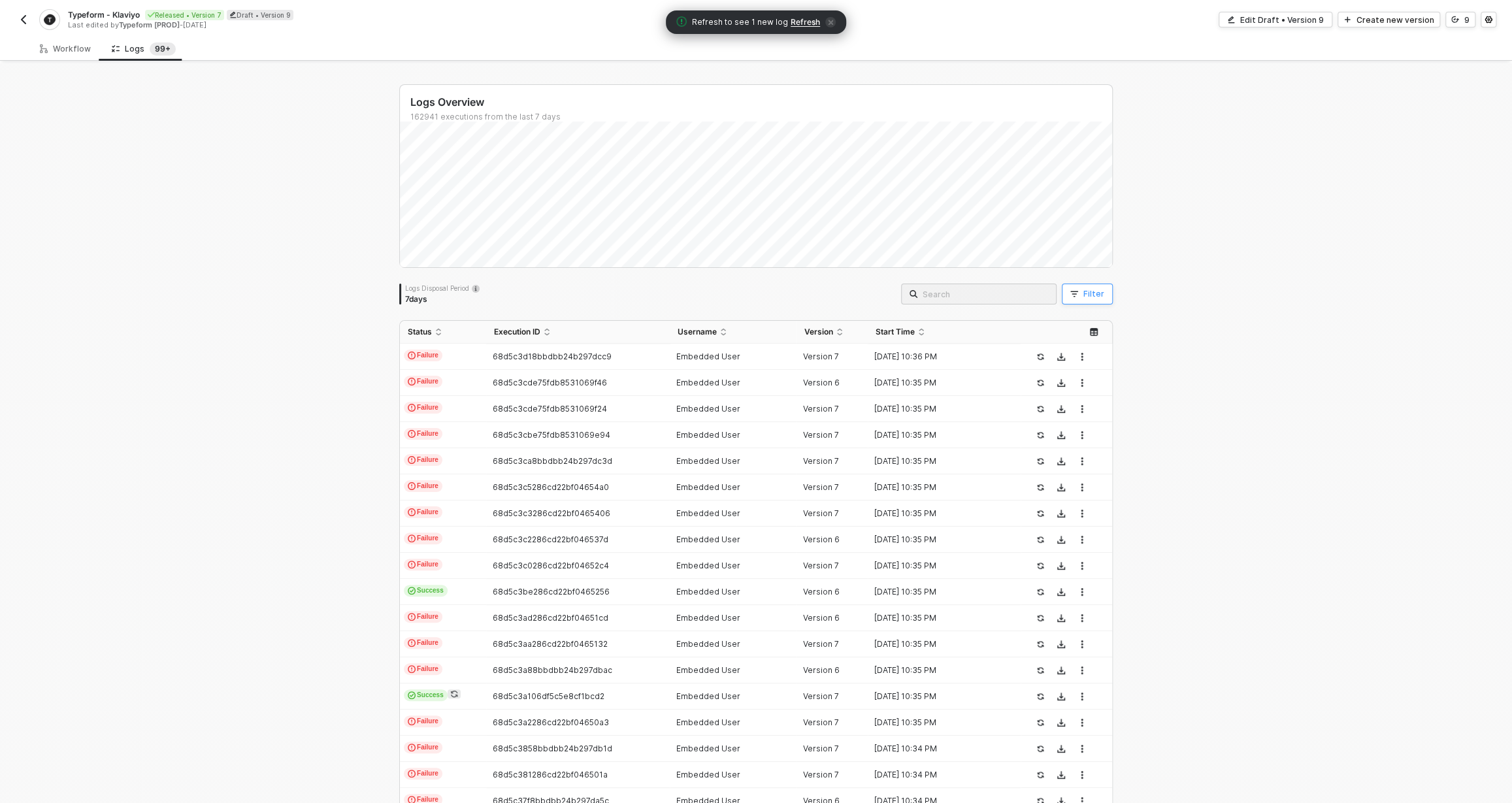
click at [1083, 290] on div "Filter" at bounding box center [1093, 294] width 21 height 10
click at [1198, 361] on span at bounding box center [1191, 354] width 99 height 20
click at [1191, 472] on div "User ID" at bounding box center [1188, 474] width 94 height 21
click at [1284, 356] on span at bounding box center [1304, 354] width 99 height 20
click at [1304, 377] on div "Equals" at bounding box center [1302, 379] width 94 height 21
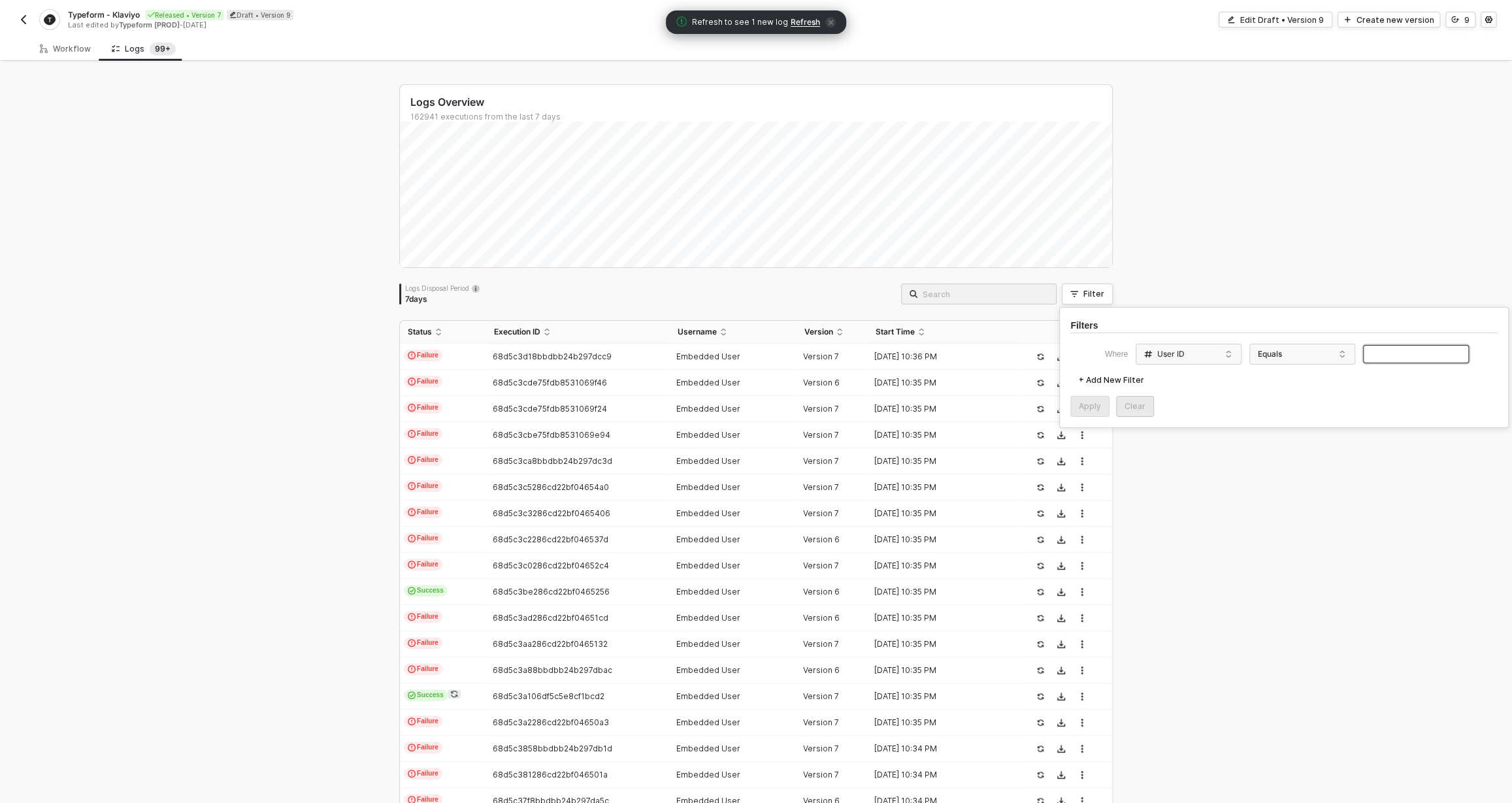
click at [1428, 352] on input "text" at bounding box center [1415, 354] width 106 height 19
click at [1086, 400] on button "Apply" at bounding box center [1089, 406] width 39 height 21
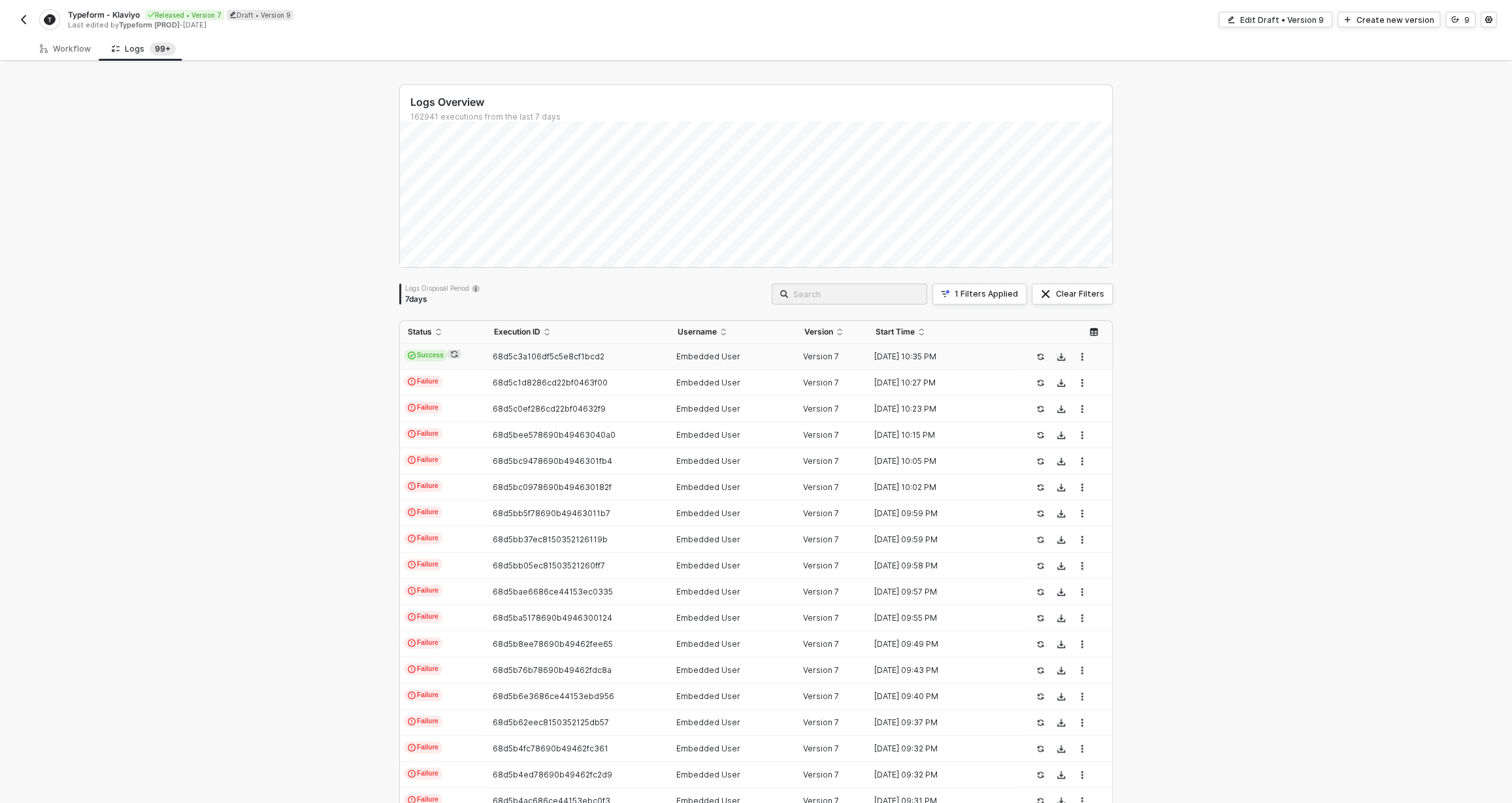
click at [524, 360] on span "68d5c3a106df5c5e8cf1bcd2" at bounding box center [548, 357] width 111 height 10
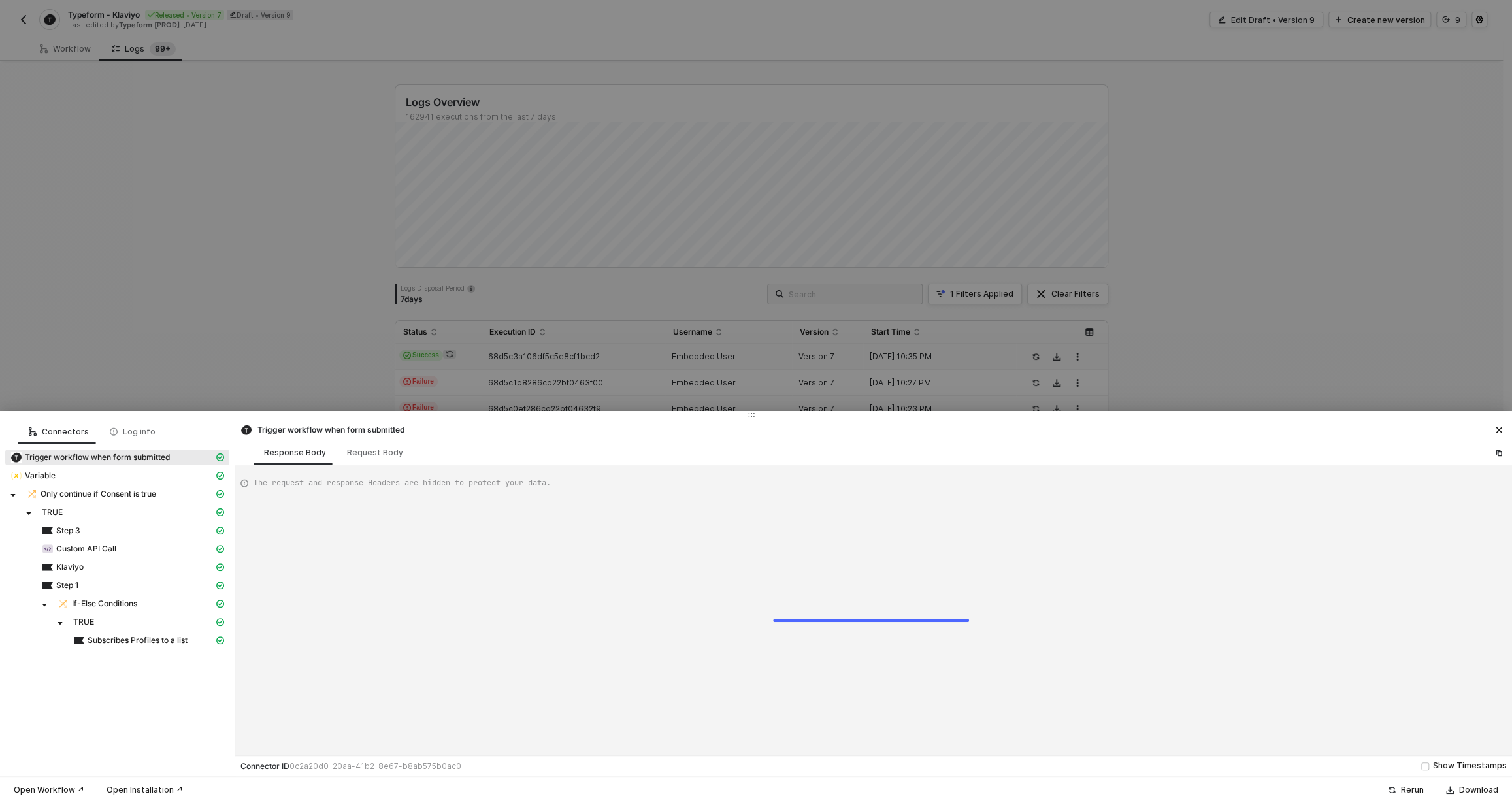
type textarea "{ "json": { "m0dzAzWdpgS1": true, "N7M5ieroQeqF": "jasmine", "9PyTMQPrqeKH": "w…"
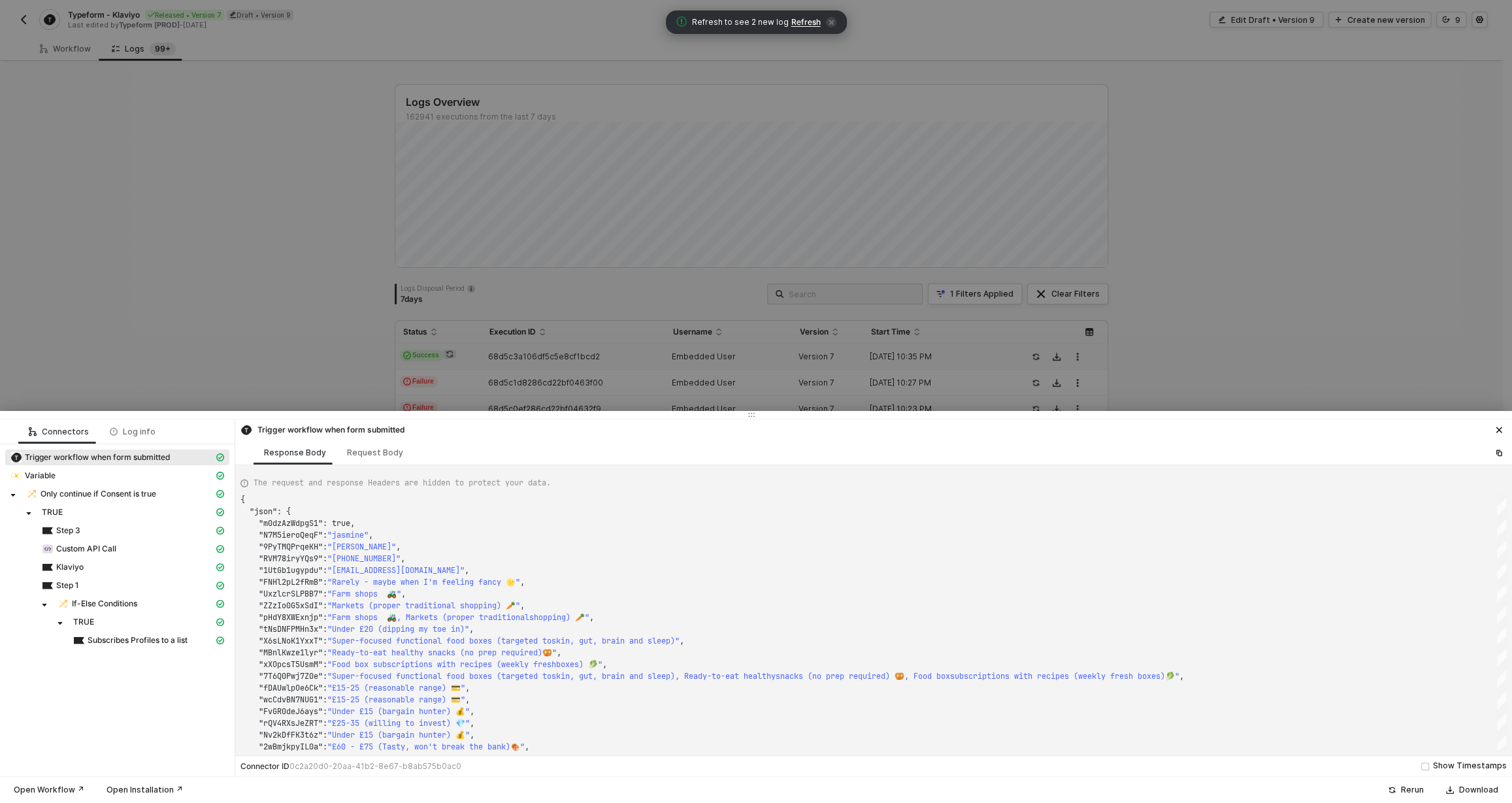
click at [813, 20] on span "Refresh" at bounding box center [805, 21] width 29 height 10
click at [1497, 432] on icon "icon-close" at bounding box center [1498, 430] width 8 height 8
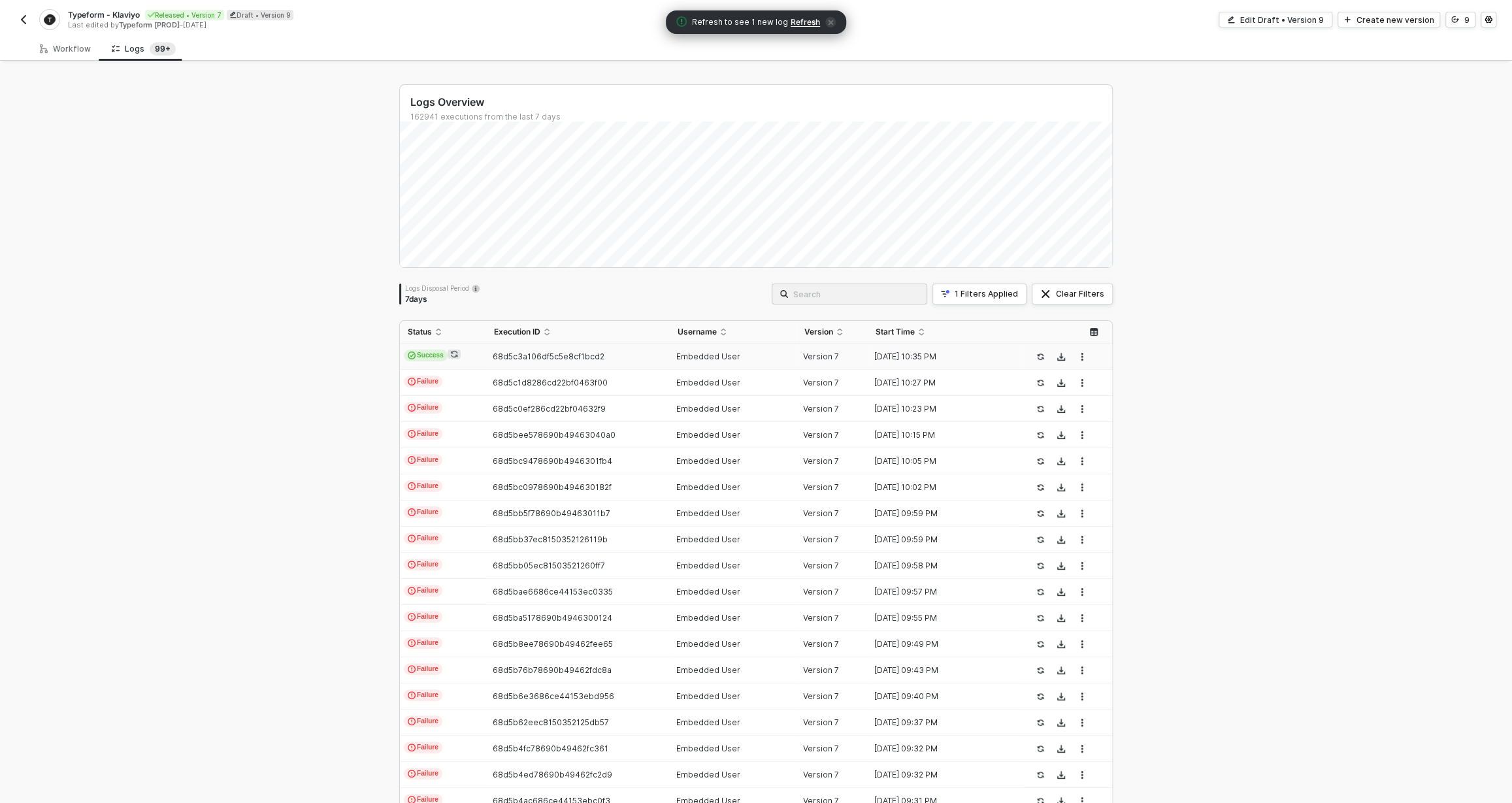
click at [24, 23] on img "button" at bounding box center [23, 19] width 10 height 10
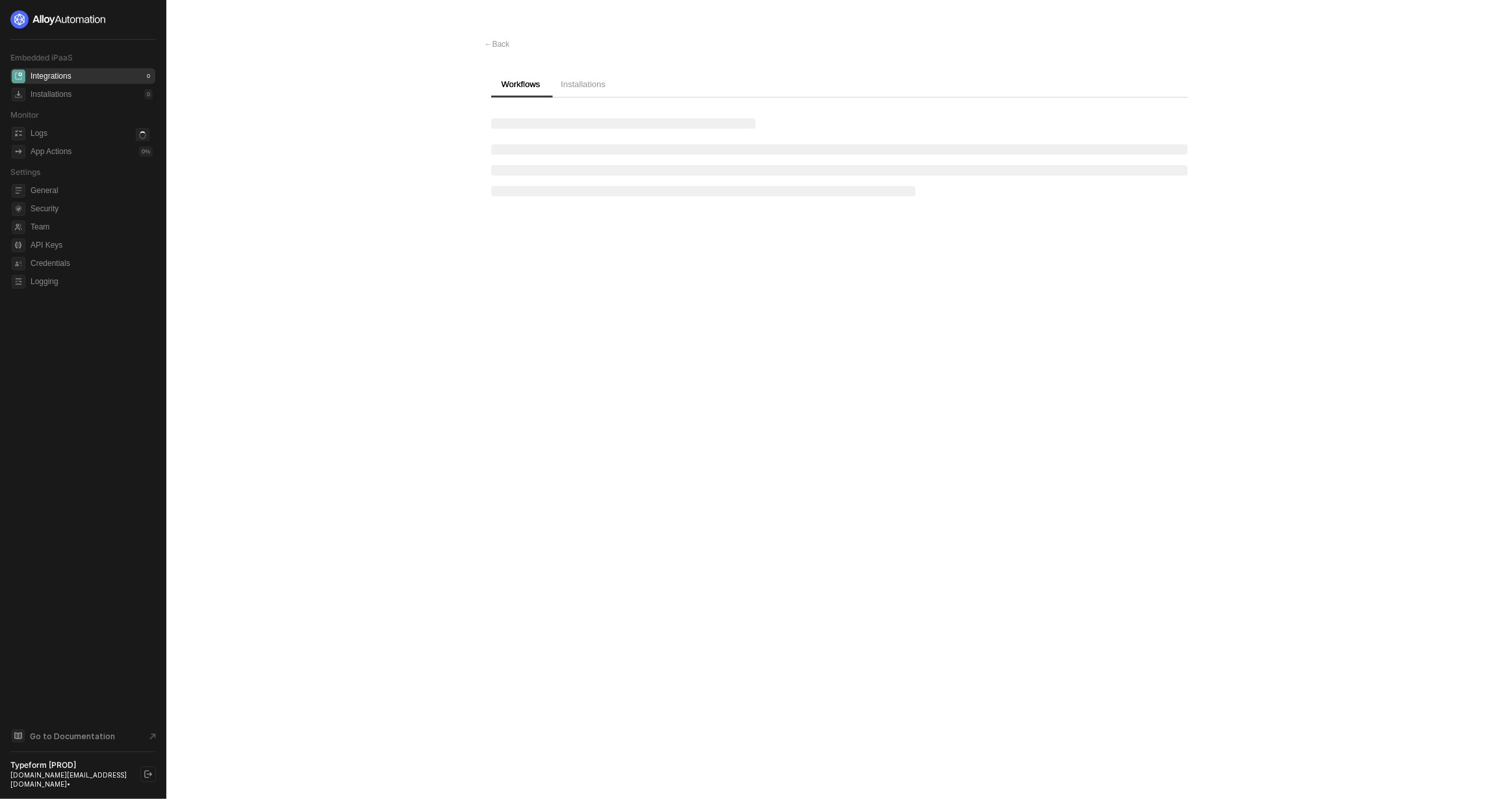
click at [150, 778] on icon "logout" at bounding box center [148, 774] width 8 height 8
